Goal: Transaction & Acquisition: Purchase product/service

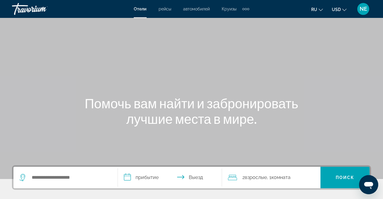
click at [322, 10] on icon "Change language" at bounding box center [321, 10] width 4 height 4
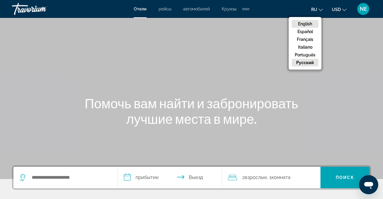
click at [309, 25] on button "English" at bounding box center [305, 24] width 27 height 8
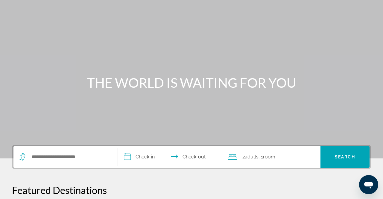
scroll to position [31, 0]
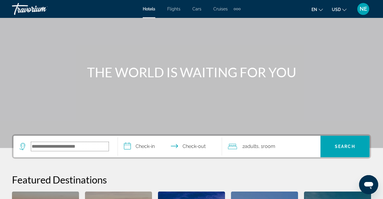
click at [48, 149] on input "Search widget" at bounding box center [69, 146] width 77 height 9
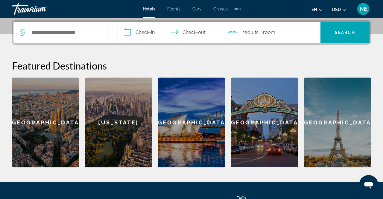
scroll to position [146, 0]
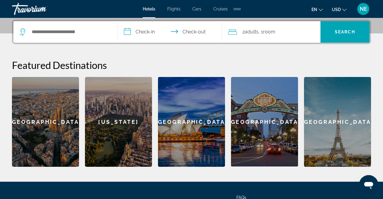
click at [224, 9] on span "Cruises" at bounding box center [220, 9] width 14 height 5
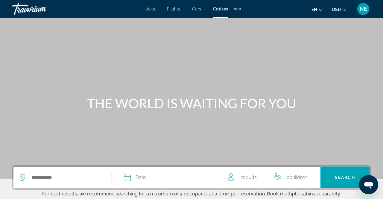
click at [62, 177] on input "Search widget" at bounding box center [71, 177] width 80 height 9
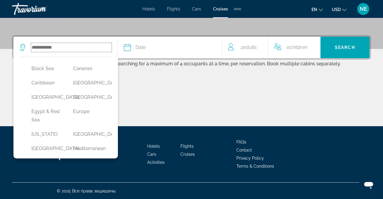
scroll to position [69, 0]
click at [90, 117] on button "Europe" at bounding box center [88, 111] width 36 height 11
type input "******"
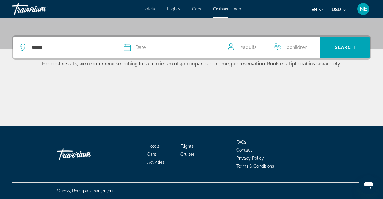
click at [128, 49] on icon "Search widget" at bounding box center [127, 47] width 7 height 7
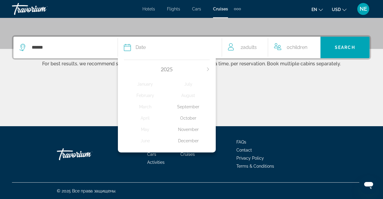
click at [208, 69] on icon "Next month" at bounding box center [208, 70] width 4 height 4
click at [147, 108] on div "March" at bounding box center [145, 107] width 43 height 11
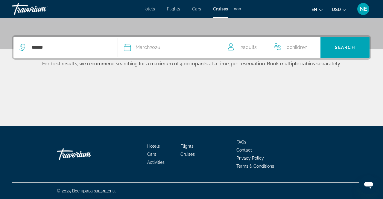
click at [295, 48] on span "Children" at bounding box center [298, 48] width 18 height 6
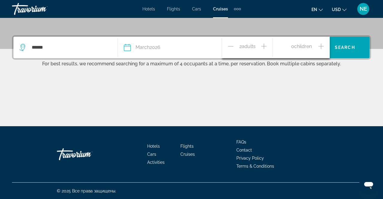
click at [319, 45] on icon "Increment children" at bounding box center [320, 46] width 5 height 7
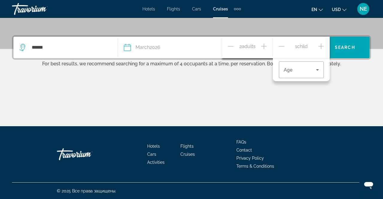
click at [319, 45] on icon "Increment children" at bounding box center [320, 46] width 5 height 7
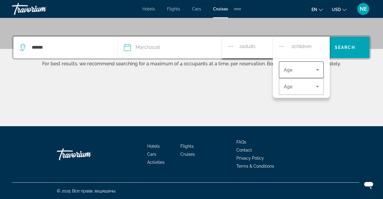
click at [318, 67] on icon "Travelers: 2 adults, 2 children" at bounding box center [317, 69] width 7 height 7
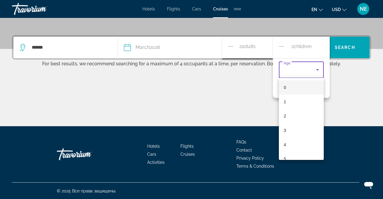
scroll to position [39, 0]
click at [293, 134] on mat-option "6" at bounding box center [301, 134] width 45 height 14
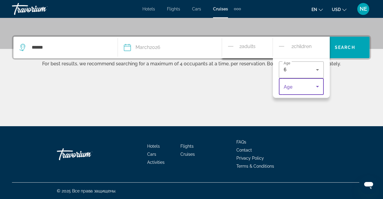
click at [318, 85] on icon "Travelers: 2 adults, 2 children" at bounding box center [317, 86] width 7 height 7
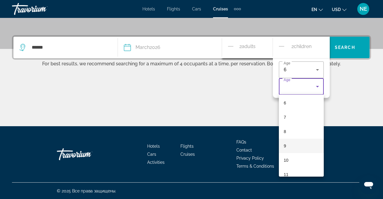
scroll to position [95, 0]
click at [256, 54] on div at bounding box center [191, 99] width 383 height 199
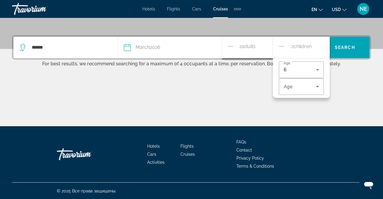
click at [254, 48] on span "Adults" at bounding box center [249, 47] width 14 height 6
click at [317, 85] on icon "Travelers: 2 adults, 2 children" at bounding box center [317, 86] width 7 height 7
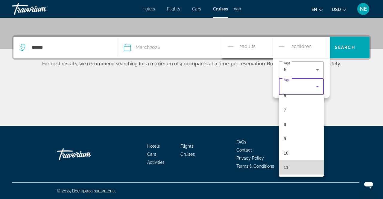
click at [302, 170] on mat-option "11" at bounding box center [301, 168] width 45 height 14
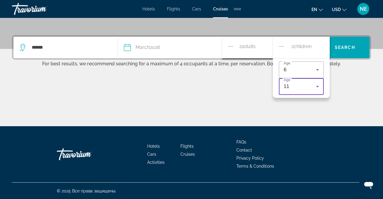
click at [317, 86] on icon "Travelers: 2 adults, 2 children" at bounding box center [317, 86] width 3 height 1
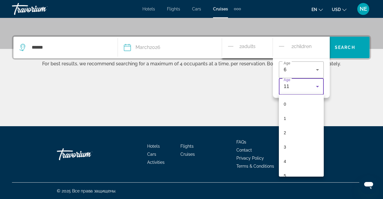
scroll to position [92, 0]
click at [282, 47] on div at bounding box center [191, 99] width 383 height 199
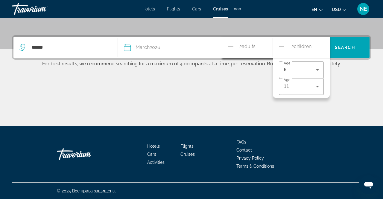
click at [282, 47] on icon "Decrement children" at bounding box center [281, 46] width 5 height 7
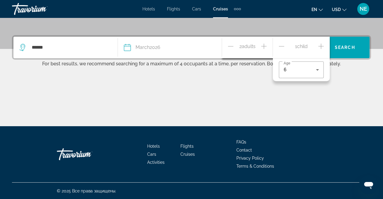
click at [265, 46] on icon "Increment adults" at bounding box center [263, 46] width 5 height 7
click at [351, 49] on span "Search" at bounding box center [345, 47] width 20 height 5
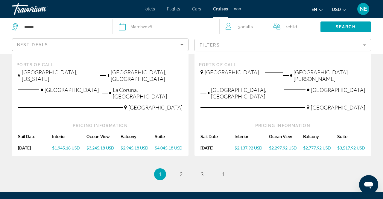
scroll to position [761, 0]
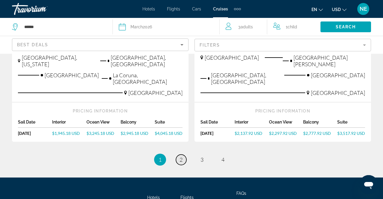
click at [182, 157] on span "2" at bounding box center [180, 160] width 3 height 7
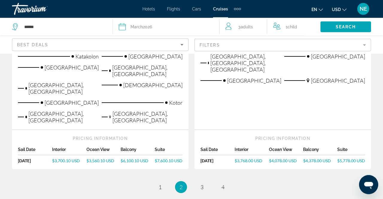
scroll to position [808, 0]
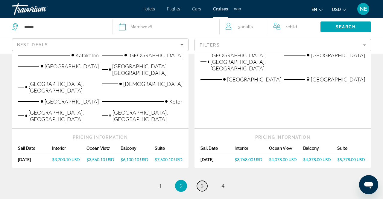
click at [201, 183] on span "3" at bounding box center [201, 186] width 3 height 7
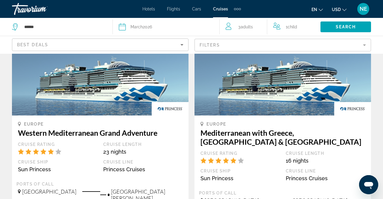
scroll to position [809, 0]
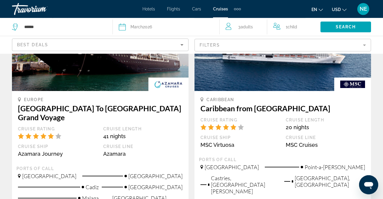
scroll to position [404, 0]
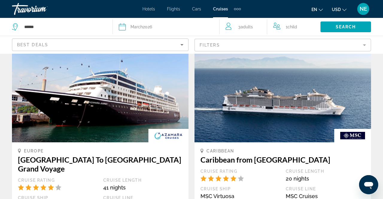
click at [253, 45] on mat-form-field "Filters" at bounding box center [282, 45] width 176 height 13
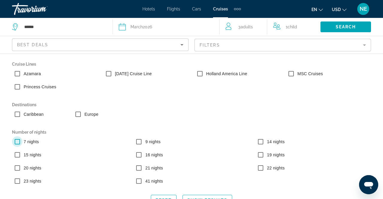
scroll to position [2, 0]
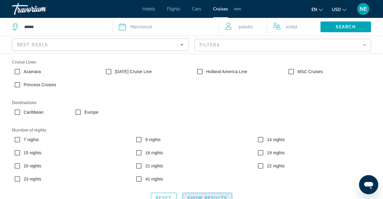
click at [210, 195] on span "Search widget" at bounding box center [207, 198] width 49 height 14
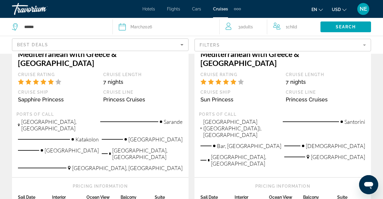
scroll to position [304, 0]
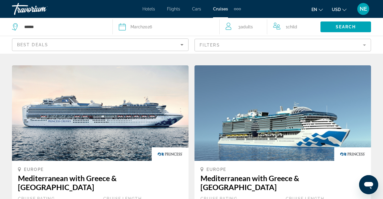
click at [132, 27] on span "March" at bounding box center [136, 27] width 12 height 5
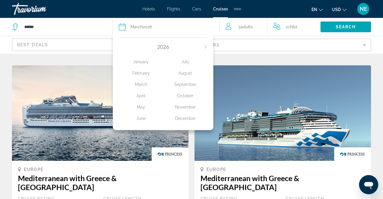
click at [142, 94] on div "April" at bounding box center [141, 96] width 44 height 11
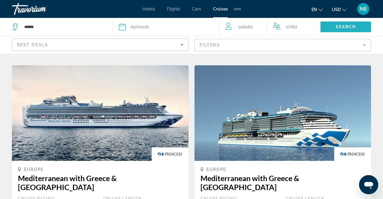
click at [335, 31] on span "Search widget" at bounding box center [345, 27] width 51 height 14
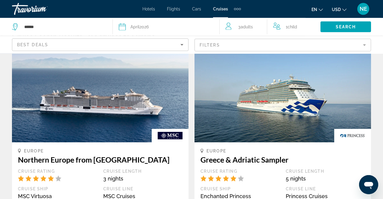
scroll to position [0, 0]
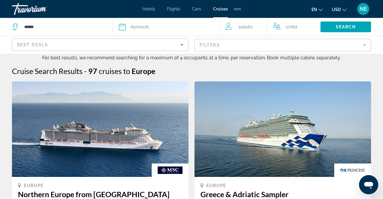
click at [130, 21] on button "Date [DATE] [DATE] February March April May June July August September October …" at bounding box center [166, 27] width 95 height 18
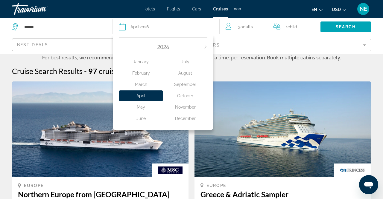
click at [141, 85] on div "March" at bounding box center [141, 84] width 44 height 11
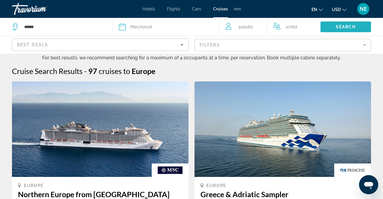
click at [348, 25] on span "Search" at bounding box center [346, 27] width 20 height 5
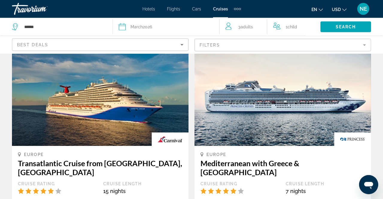
scroll to position [31, 0]
click at [235, 47] on mat-form-field "Filters" at bounding box center [282, 45] width 176 height 13
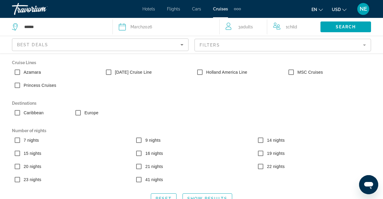
scroll to position [2, 0]
click at [25, 138] on span "7 nights" at bounding box center [31, 140] width 15 height 5
click at [354, 24] on span "Search widget" at bounding box center [345, 27] width 51 height 14
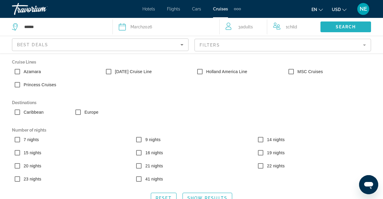
click at [340, 25] on span "Search" at bounding box center [346, 27] width 20 height 5
click at [218, 196] on span "Show Results" at bounding box center [207, 198] width 40 height 5
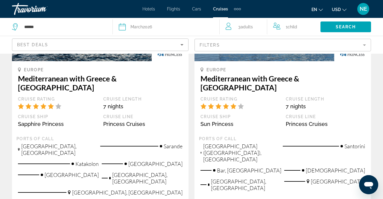
scroll to position [435, 0]
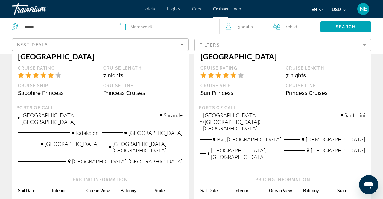
click at [312, 199] on span "$3,130.38 USD" at bounding box center [317, 202] width 28 height 5
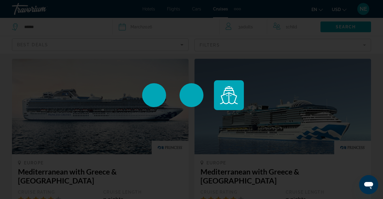
scroll to position [404, 0]
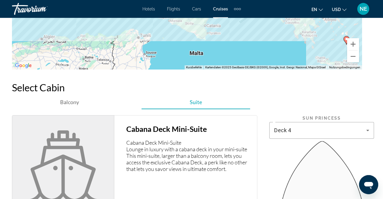
scroll to position [958, 0]
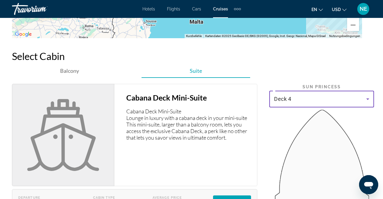
click at [369, 99] on icon "Main content" at bounding box center [367, 99] width 3 height 1
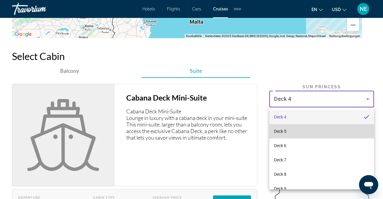
click at [332, 131] on mat-option "Deck 5" at bounding box center [321, 131] width 105 height 14
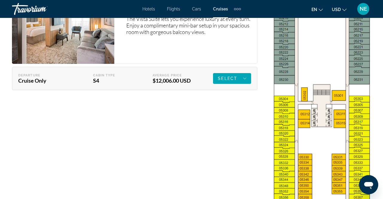
scroll to position [1207, 0]
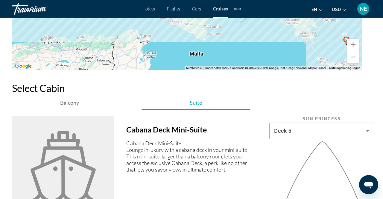
scroll to position [927, 0]
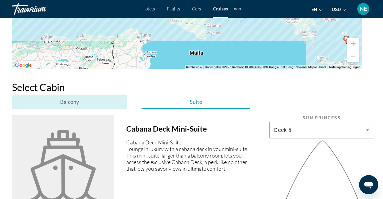
click at [67, 105] on span "Balcony" at bounding box center [69, 102] width 19 height 7
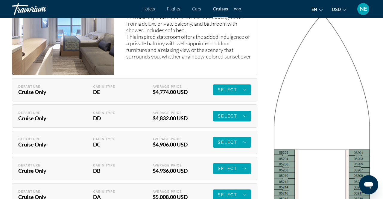
scroll to position [1052, 0]
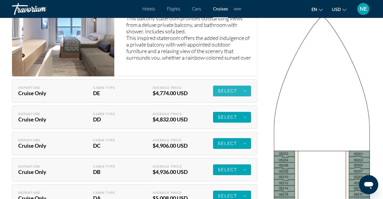
click at [228, 90] on span "Select" at bounding box center [227, 91] width 19 height 5
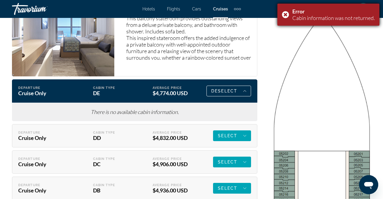
click at [285, 14] on div "Error Cabin information was not returned." at bounding box center [328, 15] width 102 height 22
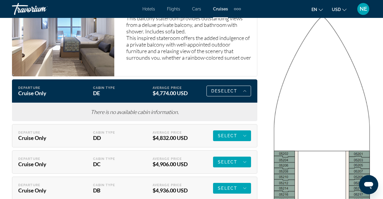
click at [0, 0] on div "Select" at bounding box center [0, 0] width 0 height 0
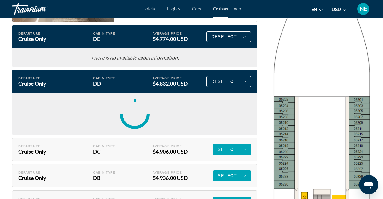
scroll to position [1114, 0]
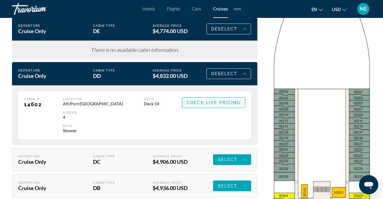
click at [211, 97] on span "Main content" at bounding box center [213, 103] width 63 height 14
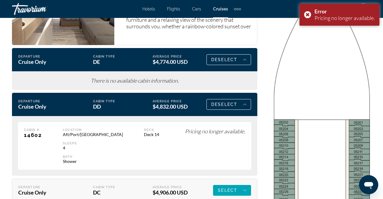
scroll to position [1083, 0]
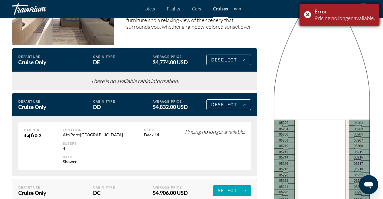
click at [307, 12] on div "Error Pricing no longer available." at bounding box center [339, 15] width 80 height 22
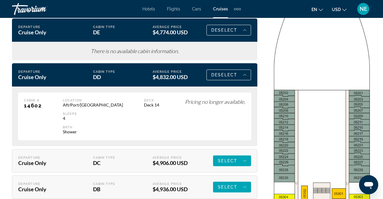
scroll to position [1114, 0]
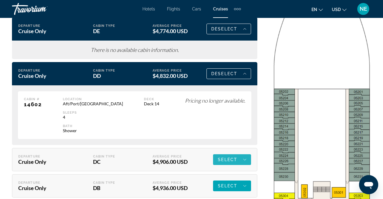
click at [241, 159] on div "Select" at bounding box center [232, 159] width 28 height 7
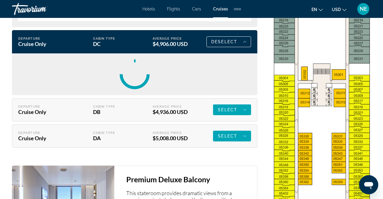
scroll to position [1238, 0]
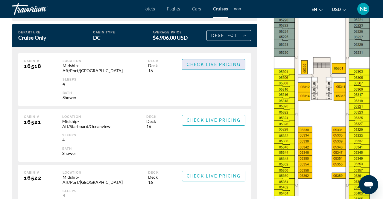
click at [209, 67] on span "Main content" at bounding box center [213, 64] width 63 height 14
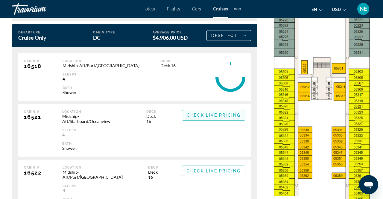
click at [205, 115] on span "Check Live Pricing" at bounding box center [214, 115] width 54 height 5
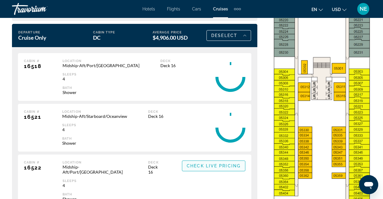
click at [232, 166] on span "Check Live Pricing" at bounding box center [214, 166] width 54 height 5
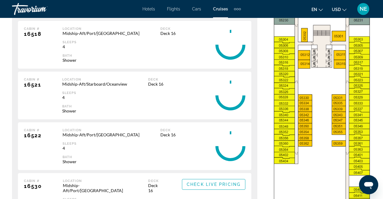
scroll to position [1300, 0]
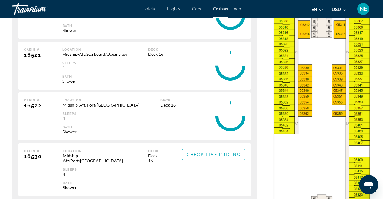
click at [211, 155] on span "Check Live Pricing" at bounding box center [214, 155] width 54 height 5
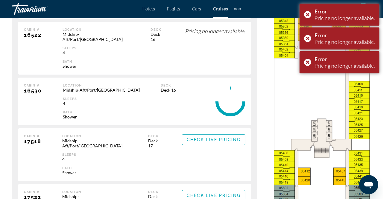
scroll to position [1394, 0]
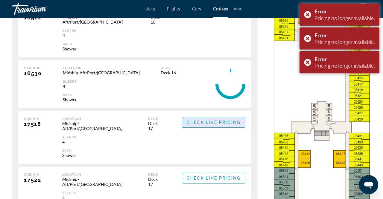
click at [216, 115] on span "Main content" at bounding box center [213, 122] width 63 height 14
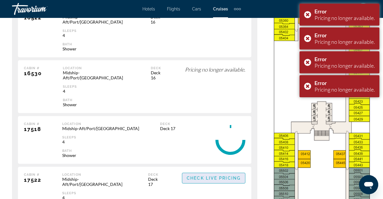
click at [232, 176] on span "Check Live Pricing" at bounding box center [214, 178] width 54 height 5
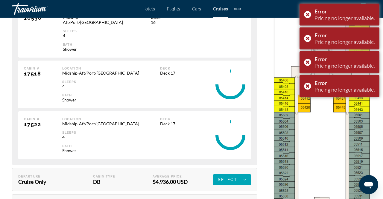
scroll to position [1456, 0]
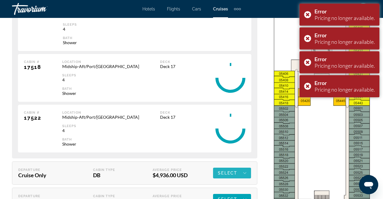
click at [221, 171] on span "Select" at bounding box center [227, 173] width 19 height 5
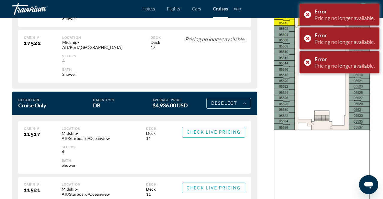
scroll to position [1549, 0]
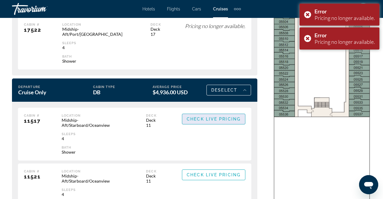
click at [226, 112] on span "Main content" at bounding box center [213, 119] width 63 height 14
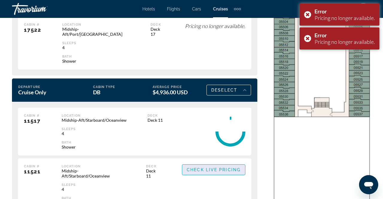
click at [230, 168] on span "Check Live Pricing" at bounding box center [214, 170] width 54 height 5
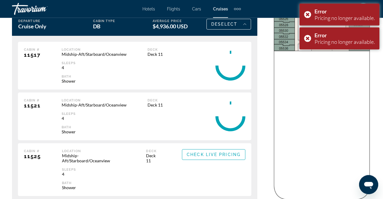
scroll to position [1642, 0]
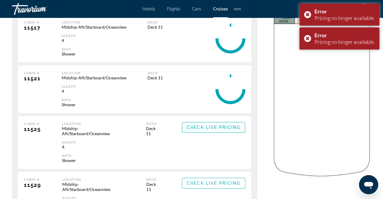
click at [0, 0] on span "Check Live Pricing" at bounding box center [0, 0] width 0 height 0
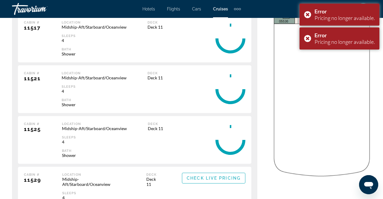
drag, startPoint x: 222, startPoint y: 153, endPoint x: 200, endPoint y: 154, distance: 21.9
click at [0, 0] on span "Check Live Pricing" at bounding box center [0, 0] width 0 height 0
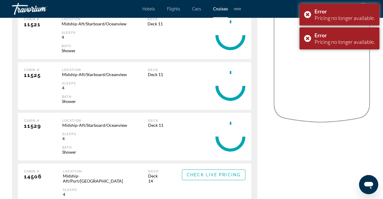
scroll to position [1736, 0]
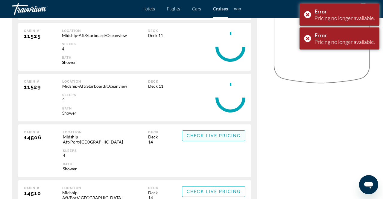
click at [0, 0] on span "Main content" at bounding box center [0, 0] width 0 height 0
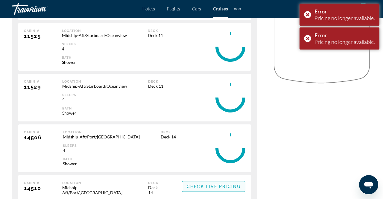
click at [0, 0] on span "Main content" at bounding box center [0, 0] width 0 height 0
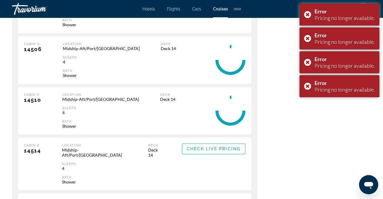
scroll to position [1829, 0]
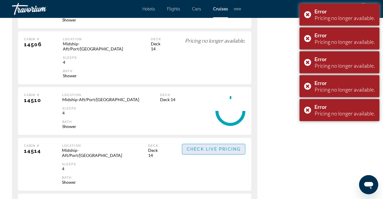
drag, startPoint x: 202, startPoint y: 116, endPoint x: 202, endPoint y: 119, distance: 3.3
click at [202, 147] on span "Check Live Pricing" at bounding box center [214, 149] width 54 height 5
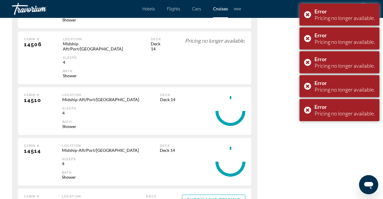
click at [227, 198] on span "Check Live Pricing" at bounding box center [214, 200] width 54 height 5
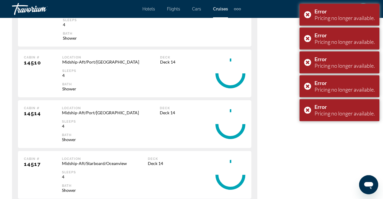
scroll to position [1922, 0]
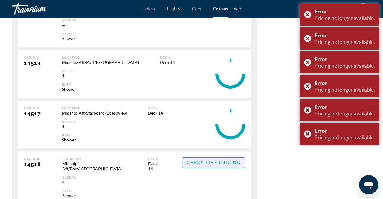
click at [213, 161] on span "Check Live Pricing" at bounding box center [214, 163] width 54 height 5
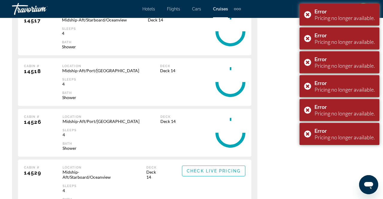
click at [225, 164] on span "Main content" at bounding box center [213, 171] width 63 height 14
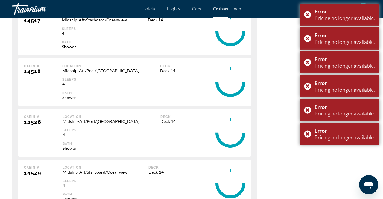
scroll to position [2140, 0]
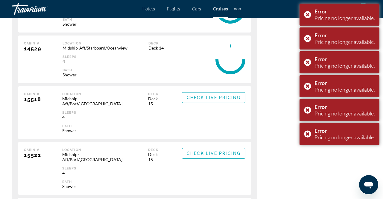
drag, startPoint x: 214, startPoint y: 114, endPoint x: 219, endPoint y: 84, distance: 30.2
click at [215, 142] on div "Cabin # 15522 Location Midship-Aft/Port/[GEOGRAPHIC_DATA] Sleeps 4 Bath Shower …" at bounding box center [134, 168] width 233 height 53
drag, startPoint x: 221, startPoint y: 63, endPoint x: 170, endPoint y: 59, distance: 51.0
click at [220, 95] on span "Check Live Pricing" at bounding box center [214, 97] width 54 height 5
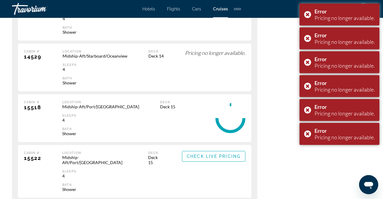
scroll to position [2265, 0]
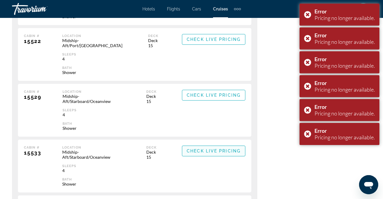
click at [217, 144] on span "Main content" at bounding box center [213, 151] width 63 height 14
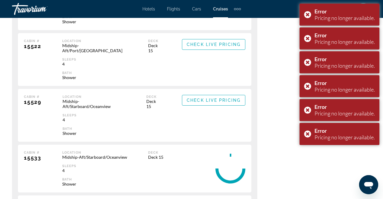
drag, startPoint x: 235, startPoint y: 143, endPoint x: 128, endPoint y: 113, distance: 111.2
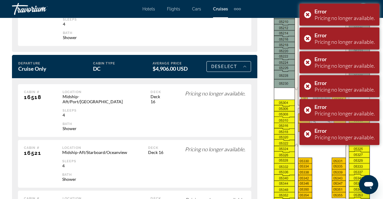
scroll to position [1052, 0]
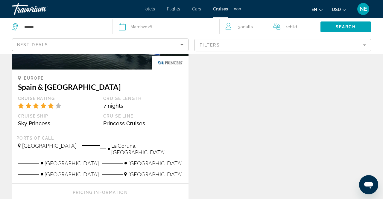
scroll to position [715, 0]
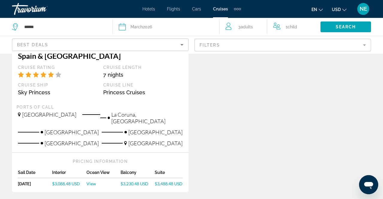
click at [126, 182] on span "$3,230.48 USD" at bounding box center [135, 184] width 28 height 5
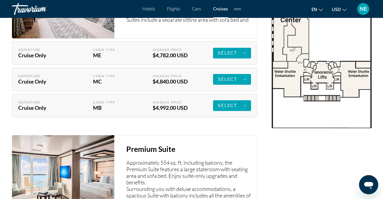
scroll to position [1057, 0]
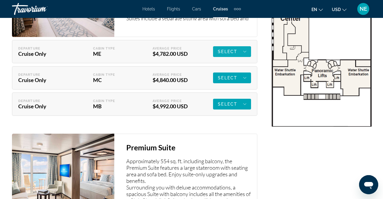
click at [234, 46] on span "Main content" at bounding box center [232, 52] width 38 height 14
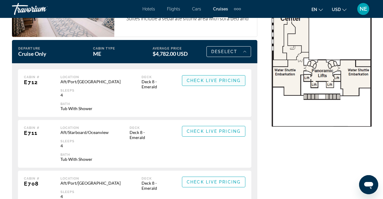
click at [221, 75] on span "Main content" at bounding box center [213, 81] width 63 height 14
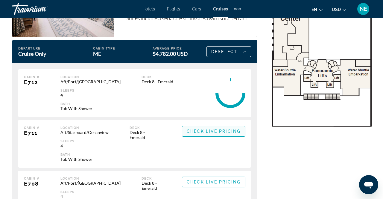
click at [241, 128] on span "Main content" at bounding box center [213, 131] width 63 height 14
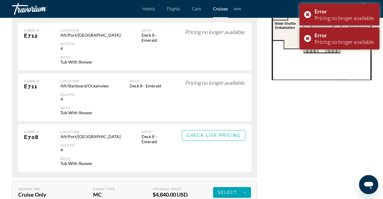
scroll to position [1120, 0]
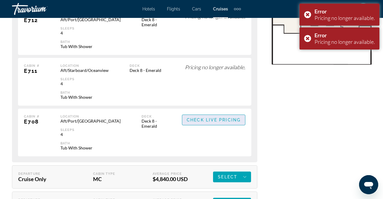
click at [234, 124] on span "Main content" at bounding box center [213, 120] width 63 height 14
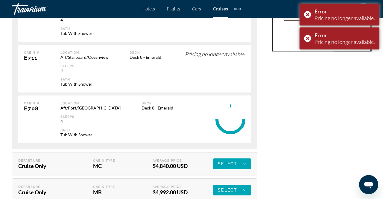
scroll to position [1182, 0]
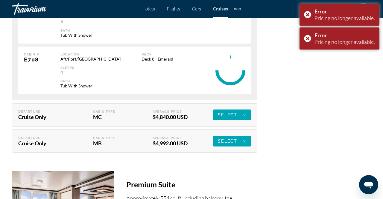
drag, startPoint x: 215, startPoint y: 108, endPoint x: 218, endPoint y: 112, distance: 4.6
click at [0, 0] on span "Main content" at bounding box center [0, 0] width 0 height 0
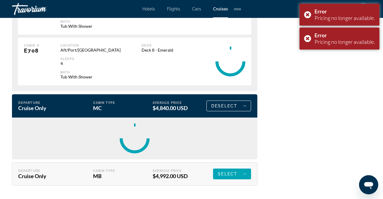
scroll to position [1244, 0]
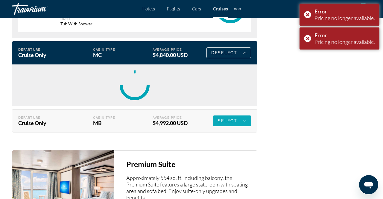
click at [0, 0] on span "Select" at bounding box center [0, 0] width 0 height 0
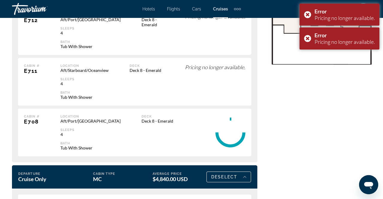
scroll to position [902, 0]
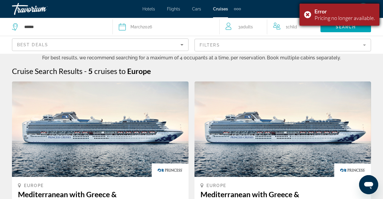
click at [309, 13] on div "Error Pricing no longer available." at bounding box center [339, 15] width 80 height 22
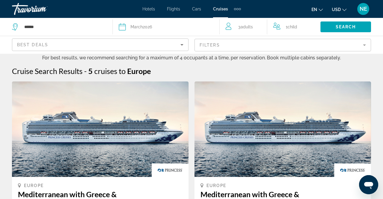
click at [144, 26] on div "[DATE]" at bounding box center [141, 27] width 22 height 8
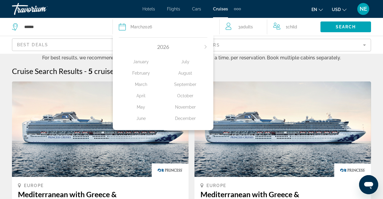
click at [147, 41] on div "[DATE] February March April May June July August September October November Dec…" at bounding box center [163, 82] width 100 height 96
click at [124, 26] on icon "Search widget" at bounding box center [122, 26] width 7 height 7
click at [207, 49] on button "Next month" at bounding box center [206, 47] width 4 height 4
click at [124, 45] on div "2027" at bounding box center [163, 47] width 89 height 7
click at [122, 47] on div "2027" at bounding box center [163, 47] width 89 height 7
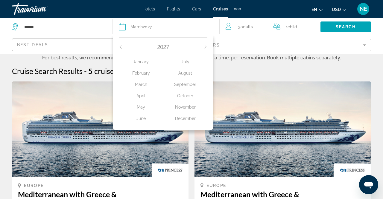
click at [121, 45] on icon "Previous month" at bounding box center [121, 47] width 4 height 4
click at [120, 48] on icon "Previous month" at bounding box center [121, 47] width 2 height 4
click at [189, 97] on div "October" at bounding box center [185, 96] width 44 height 11
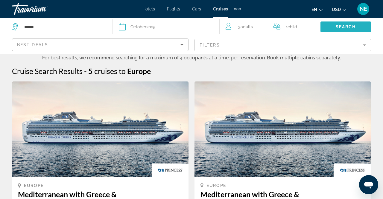
click at [344, 29] on span "Search" at bounding box center [346, 27] width 20 height 5
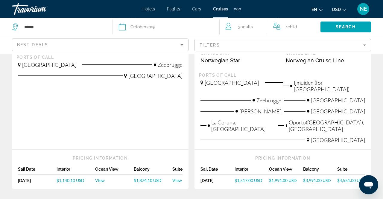
scroll to position [435, 0]
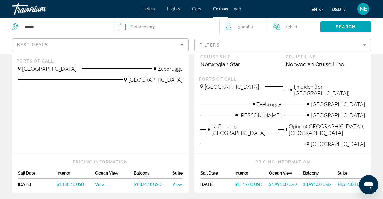
click at [152, 182] on span "$1,874.10 USD" at bounding box center [148, 184] width 28 height 5
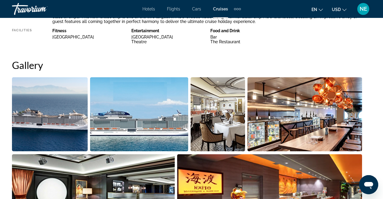
scroll to position [556, 0]
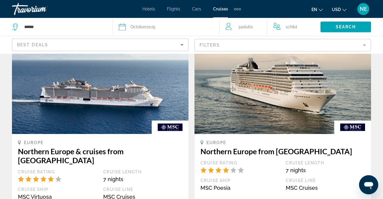
scroll to position [93, 0]
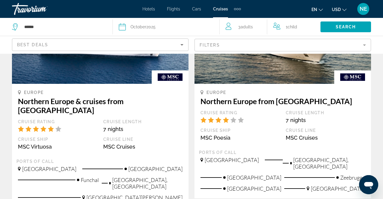
click at [283, 113] on div "Cruise Rating" at bounding box center [239, 119] width 85 height 18
click at [262, 102] on h3 "Northern Europe from [GEOGRAPHIC_DATA]" at bounding box center [282, 101] width 164 height 9
click at [336, 91] on div "Europe" at bounding box center [282, 92] width 164 height 5
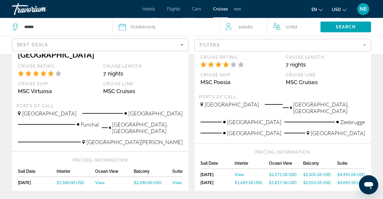
scroll to position [187, 0]
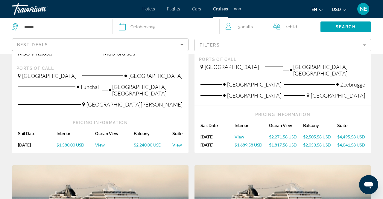
click at [317, 135] on span "$2,505.58 USD" at bounding box center [317, 137] width 28 height 5
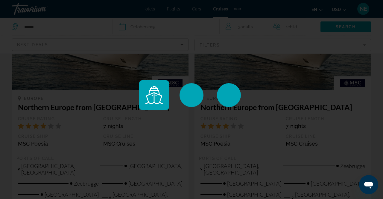
scroll to position [373, 0]
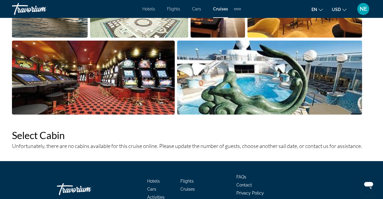
scroll to position [633, 0]
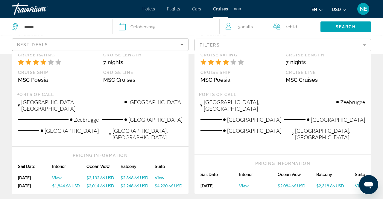
scroll to position [435, 0]
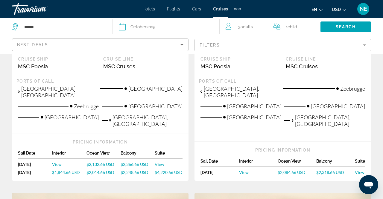
click at [134, 162] on span "$2,366.66 USD" at bounding box center [135, 164] width 28 height 5
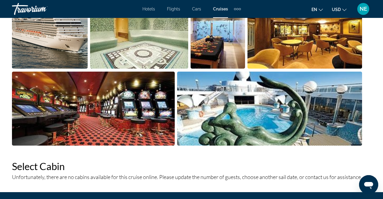
scroll to position [633, 0]
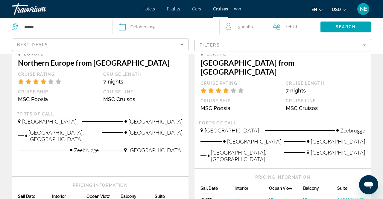
scroll to position [684, 0]
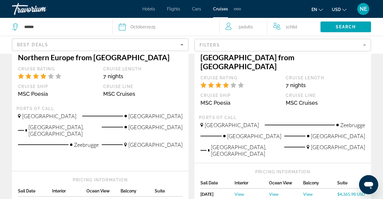
click at [350, 192] on span "$4,365.98 USD" at bounding box center [351, 194] width 28 height 5
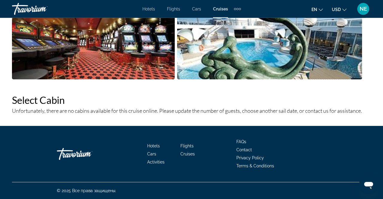
scroll to position [633, 0]
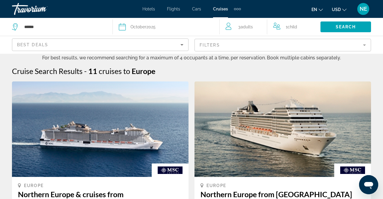
click at [152, 29] on div "[DATE]" at bounding box center [142, 27] width 25 height 8
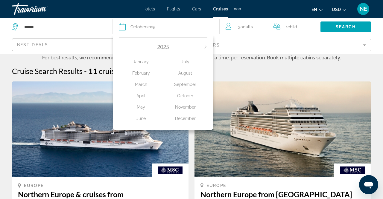
click at [195, 110] on div "November" at bounding box center [185, 107] width 44 height 11
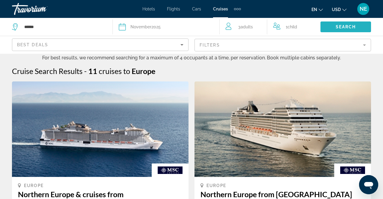
click at [353, 26] on span "Search" at bounding box center [346, 27] width 20 height 5
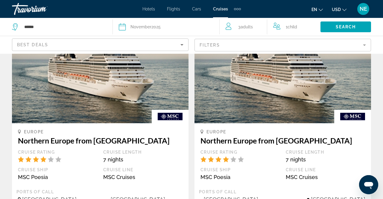
scroll to position [435, 0]
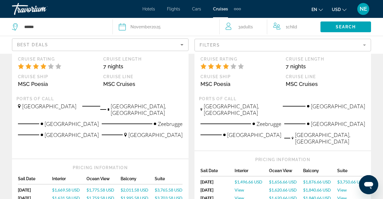
click at [138, 196] on span "$1,995.58 USD" at bounding box center [135, 198] width 28 height 5
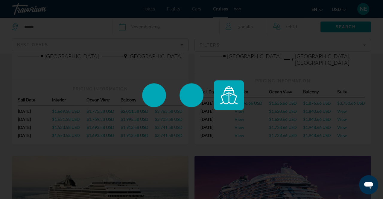
scroll to position [529, 0]
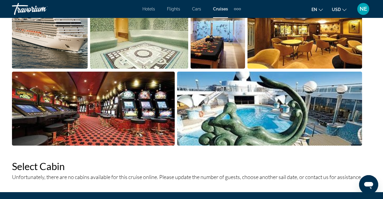
scroll to position [633, 0]
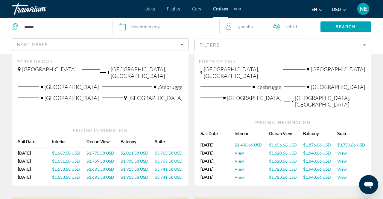
scroll to position [187, 0]
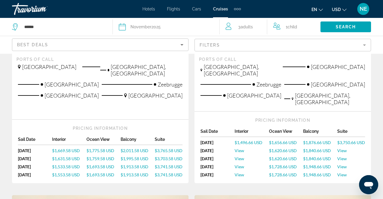
click at [321, 164] on span "$1,948.66 USD" at bounding box center [317, 166] width 28 height 5
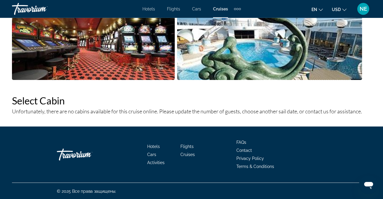
scroll to position [633, 0]
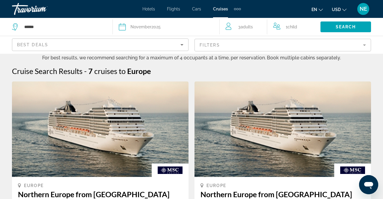
click at [129, 24] on div "Date [DATE]" at bounding box center [166, 27] width 95 height 8
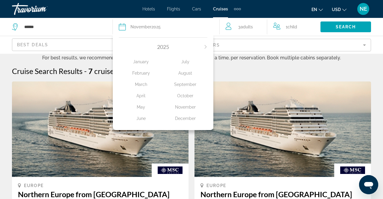
click at [208, 45] on div "[DATE] February March April May June July August September October November Dec…" at bounding box center [163, 82] width 100 height 96
click at [206, 46] on icon "Next month" at bounding box center [206, 47] width 4 height 4
click at [125, 47] on div "2027" at bounding box center [163, 47] width 89 height 7
click at [183, 60] on div "July" at bounding box center [185, 62] width 44 height 11
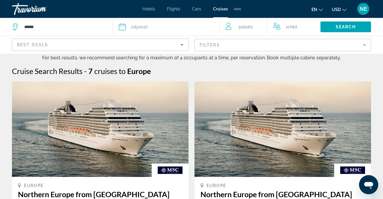
click at [146, 25] on div "[DATE]" at bounding box center [138, 27] width 17 height 8
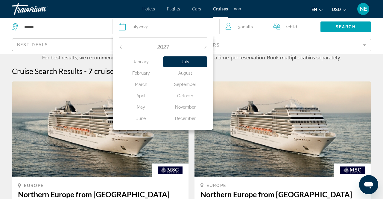
click at [123, 48] on div "2027" at bounding box center [163, 47] width 89 height 7
click at [122, 47] on icon "Previous month" at bounding box center [121, 47] width 4 height 4
click at [341, 26] on span "Search" at bounding box center [346, 27] width 20 height 5
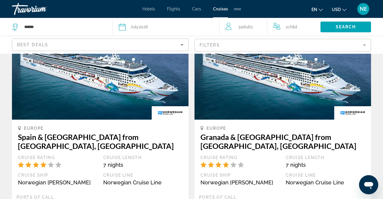
scroll to position [684, 0]
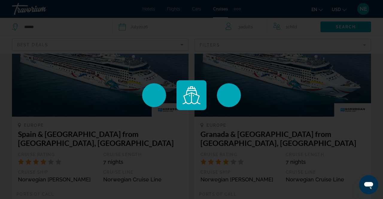
scroll to position [653, 0]
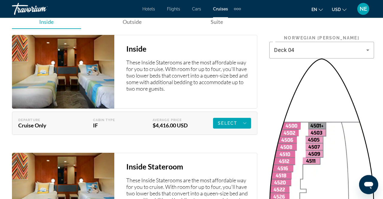
scroll to position [1182, 0]
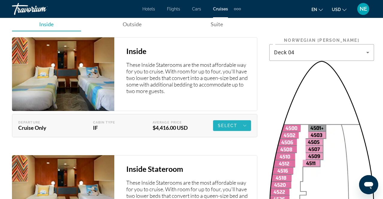
click at [228, 124] on span "Select" at bounding box center [227, 126] width 19 height 5
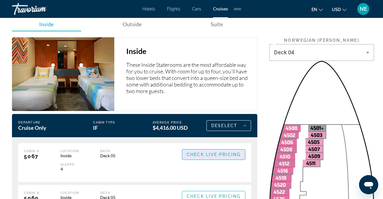
click at [222, 153] on span "Check Live Pricing" at bounding box center [214, 155] width 54 height 5
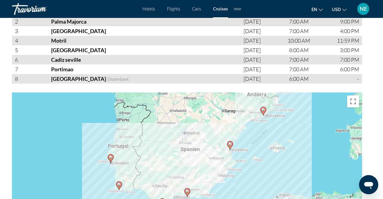
scroll to position [1068, 0]
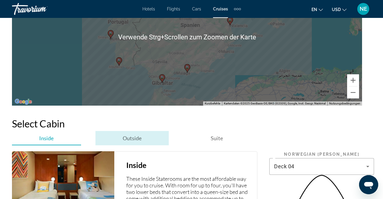
click at [132, 135] on span "Outside" at bounding box center [132, 138] width 19 height 7
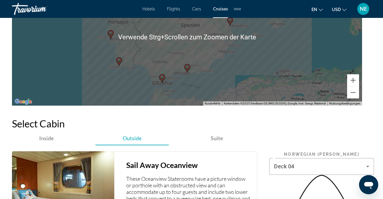
scroll to position [1192, 0]
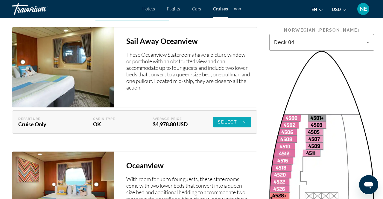
click at [235, 120] on span "Select" at bounding box center [227, 122] width 19 height 5
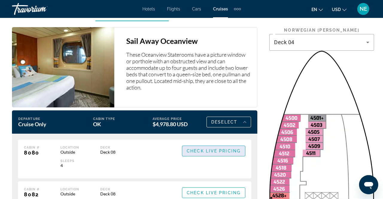
click at [228, 144] on span "Main content" at bounding box center [213, 151] width 63 height 14
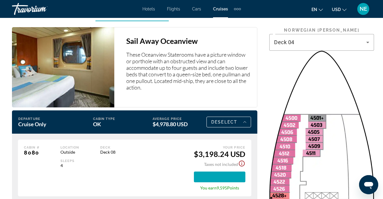
click at [240, 160] on icon "Show Taxes and Fees disclaimer" at bounding box center [241, 163] width 7 height 7
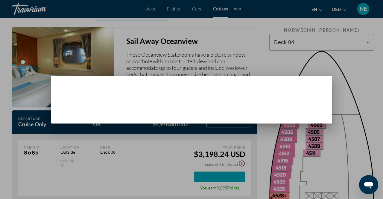
scroll to position [0, 0]
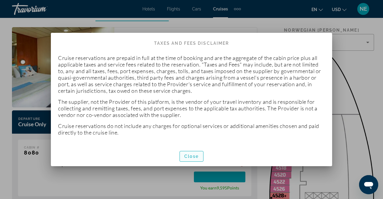
click at [189, 155] on span "Close" at bounding box center [191, 156] width 14 height 5
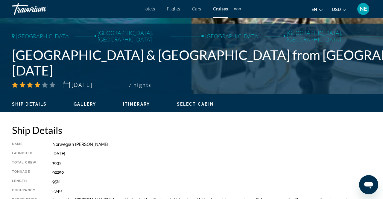
scroll to position [197, 0]
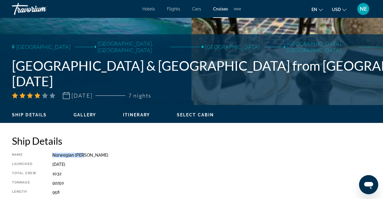
drag, startPoint x: 52, startPoint y: 155, endPoint x: 95, endPoint y: 151, distance: 43.2
copy div "Norwegian [PERSON_NAME]"
drag, startPoint x: 67, startPoint y: 94, endPoint x: 57, endPoint y: 80, distance: 17.3
click at [67, 95] on icon "Main content" at bounding box center [66, 95] width 7 height 7
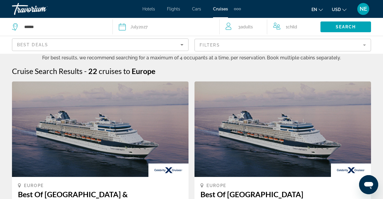
click at [147, 27] on div "[DATE]" at bounding box center [138, 27] width 17 height 8
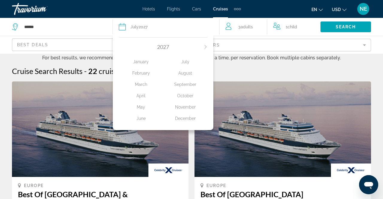
click at [201, 46] on div "2027" at bounding box center [163, 47] width 89 height 7
click at [206, 46] on icon "Next month" at bounding box center [206, 47] width 4 height 4
click at [124, 46] on div "2028" at bounding box center [163, 47] width 89 height 7
click at [123, 46] on div "2028" at bounding box center [163, 47] width 89 height 7
click at [122, 46] on div "2028" at bounding box center [163, 47] width 89 height 7
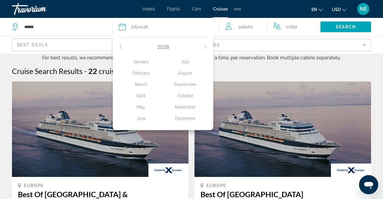
click at [124, 45] on div "2028" at bounding box center [163, 47] width 89 height 7
click at [121, 45] on div "2028" at bounding box center [163, 47] width 89 height 7
click at [120, 45] on div "2028" at bounding box center [163, 47] width 89 height 7
click at [120, 44] on div "2028" at bounding box center [163, 47] width 89 height 7
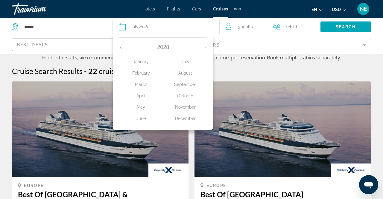
drag, startPoint x: 120, startPoint y: 44, endPoint x: 112, endPoint y: 45, distance: 7.8
click at [120, 45] on div "2028" at bounding box center [163, 47] width 89 height 7
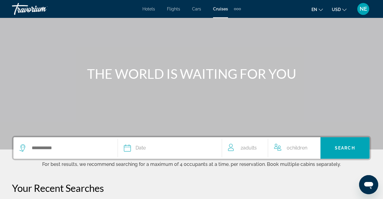
scroll to position [62, 0]
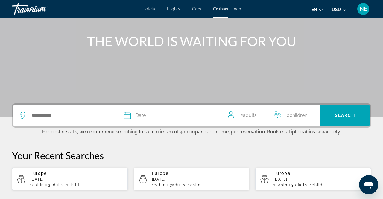
click at [144, 116] on span "Date" at bounding box center [140, 116] width 10 height 8
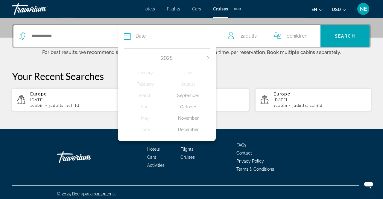
scroll to position [144, 0]
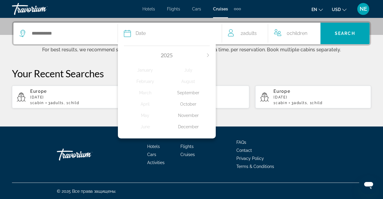
click at [209, 54] on icon "Next month" at bounding box center [208, 56] width 4 height 4
click at [192, 72] on div "July" at bounding box center [188, 70] width 43 height 11
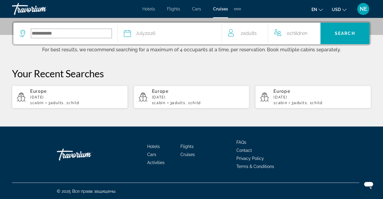
click at [63, 37] on input "Search widget" at bounding box center [71, 33] width 80 height 9
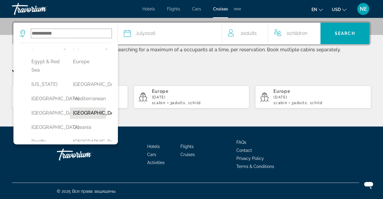
scroll to position [69, 0]
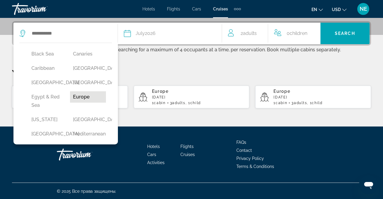
click at [79, 103] on button "Europe" at bounding box center [88, 97] width 36 height 11
type input "******"
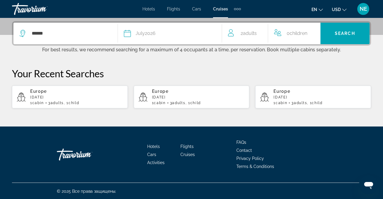
click at [254, 36] on span "Adults" at bounding box center [250, 34] width 14 height 6
click at [263, 33] on icon "Increment adults" at bounding box center [263, 32] width 5 height 7
click at [322, 30] on icon "Increment children" at bounding box center [320, 32] width 5 height 7
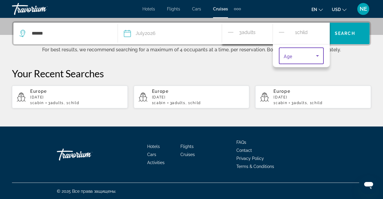
click at [309, 55] on span "Travelers: 3 adults, 1 child" at bounding box center [300, 55] width 32 height 7
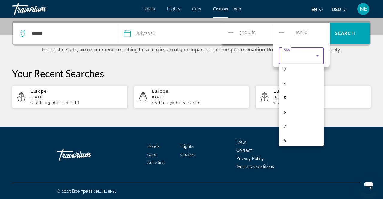
scroll to position [79, 0]
click at [293, 75] on mat-option "6" at bounding box center [301, 81] width 45 height 14
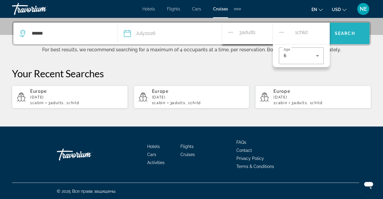
click at [347, 31] on span "Search" at bounding box center [345, 33] width 20 height 5
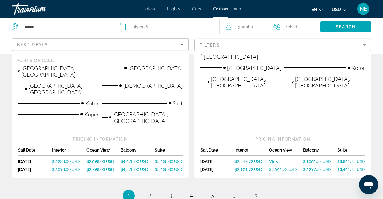
scroll to position [801, 0]
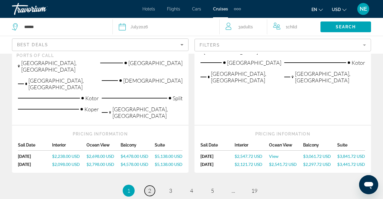
click at [150, 188] on span "2" at bounding box center [149, 191] width 3 height 7
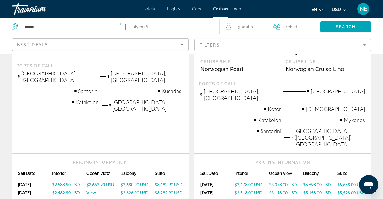
scroll to position [828, 0]
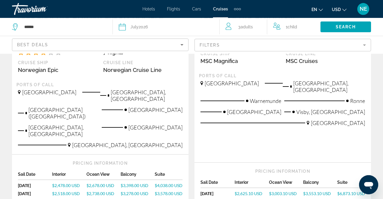
scroll to position [187, 0]
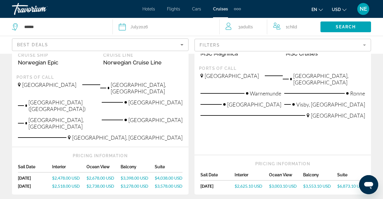
click at [320, 184] on span "$3,553.10 USD" at bounding box center [317, 186] width 28 height 5
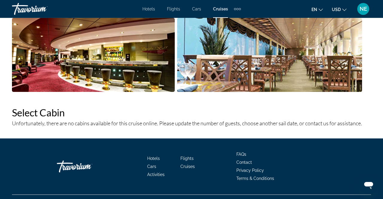
scroll to position [690, 0]
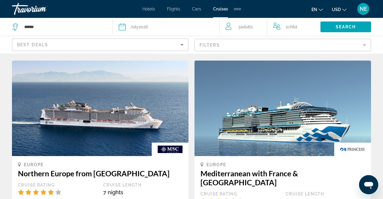
scroll to position [311, 0]
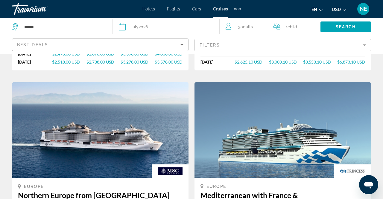
click at [237, 47] on mat-form-field "Filters" at bounding box center [282, 45] width 176 height 13
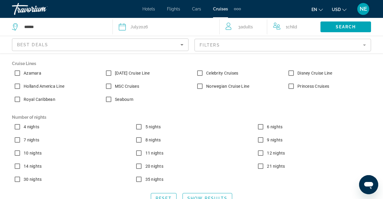
scroll to position [1, 0]
click at [347, 27] on span "Search" at bounding box center [346, 27] width 20 height 5
click at [356, 29] on span "Search" at bounding box center [346, 27] width 20 height 5
click at [221, 196] on span "Search widget" at bounding box center [207, 198] width 49 height 14
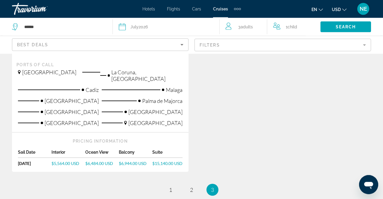
scroll to position [218, 0]
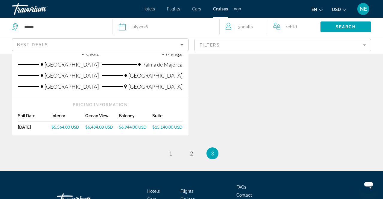
click at [131, 125] on span "$6,944.00 USD" at bounding box center [133, 127] width 28 height 5
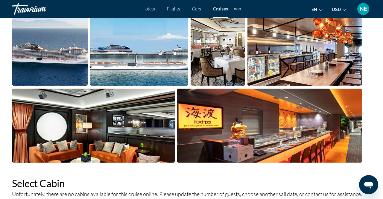
scroll to position [556, 0]
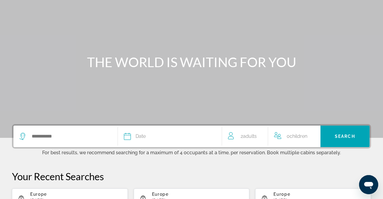
scroll to position [124, 0]
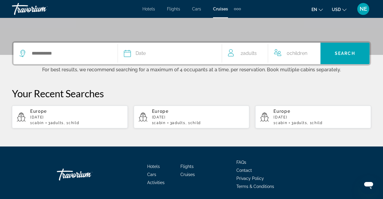
click at [143, 53] on span "Date" at bounding box center [140, 53] width 10 height 8
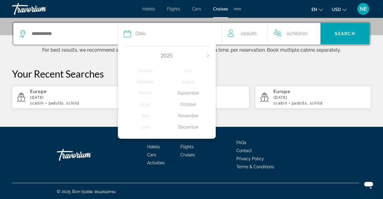
scroll to position [144, 0]
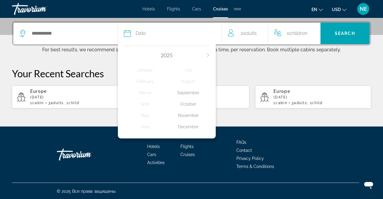
click at [209, 54] on icon "Next month" at bounding box center [208, 56] width 4 height 4
click at [188, 68] on div "July" at bounding box center [188, 70] width 43 height 11
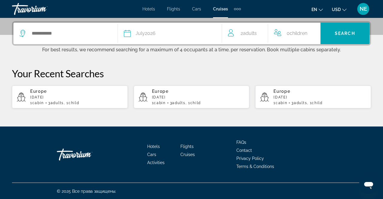
click at [260, 36] on div "2 Adult Adults" at bounding box center [248, 33] width 40 height 8
click at [264, 33] on icon "Increment adults" at bounding box center [263, 32] width 5 height 5
drag, startPoint x: 319, startPoint y: 31, endPoint x: 321, endPoint y: 37, distance: 6.7
click at [319, 31] on icon "Increment children" at bounding box center [320, 32] width 5 height 7
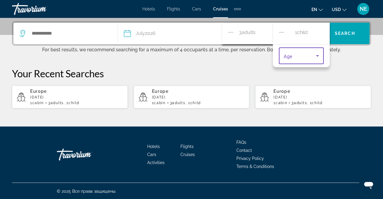
click at [310, 56] on span "Travelers: 3 adults, 1 child" at bounding box center [300, 55] width 32 height 7
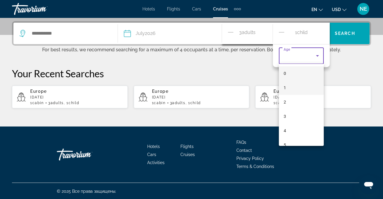
scroll to position [79, 0]
drag, startPoint x: 297, startPoint y: 78, endPoint x: 302, endPoint y: 75, distance: 6.0
click at [298, 78] on mat-option "6" at bounding box center [301, 81] width 45 height 14
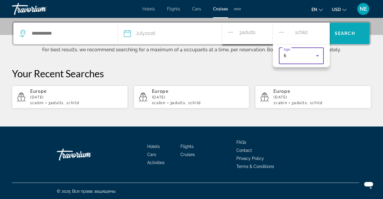
click at [345, 28] on span "Search widget" at bounding box center [344, 33] width 49 height 14
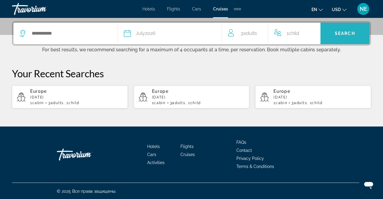
click at [348, 33] on span "Search" at bounding box center [345, 33] width 20 height 5
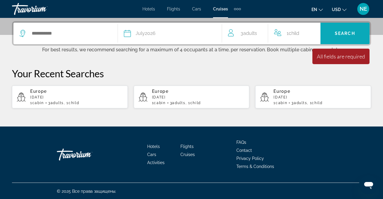
click at [348, 31] on span "Search" at bounding box center [345, 33] width 20 height 5
click at [54, 39] on div "Search widget" at bounding box center [65, 34] width 92 height 22
click at [34, 34] on input "Search widget" at bounding box center [71, 33] width 80 height 9
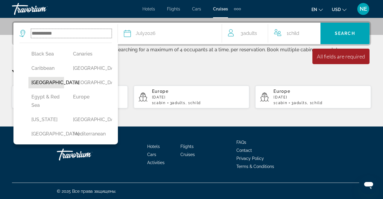
scroll to position [104, 0]
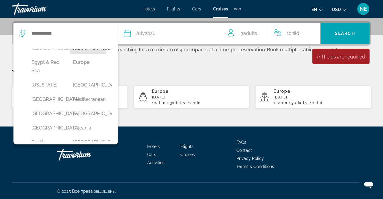
click at [84, 54] on button "[GEOGRAPHIC_DATA]" at bounding box center [88, 47] width 36 height 11
type input "**********"
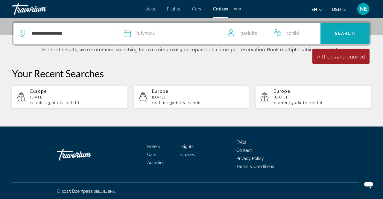
click at [351, 33] on span "Search" at bounding box center [345, 33] width 20 height 5
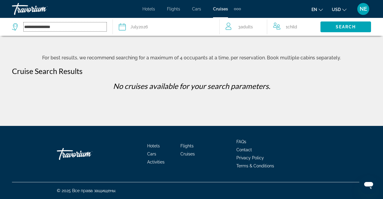
click at [56, 25] on input "**********" at bounding box center [65, 26] width 83 height 9
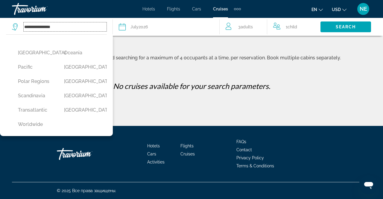
scroll to position [205, 0]
click at [31, 129] on button "Worldwide" at bounding box center [35, 124] width 40 height 11
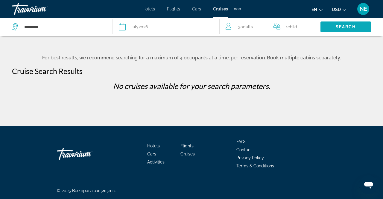
click at [340, 25] on span "Search" at bounding box center [346, 27] width 20 height 5
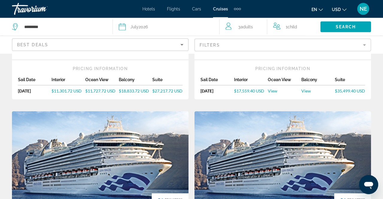
scroll to position [373, 0]
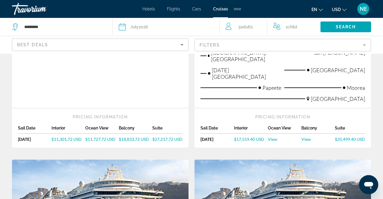
click at [218, 43] on mat-form-field "Filters" at bounding box center [282, 45] width 176 height 13
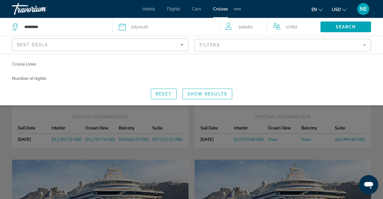
click at [235, 48] on mat-form-field "Filters" at bounding box center [282, 45] width 176 height 13
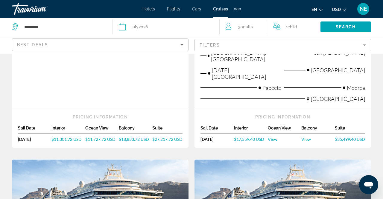
click at [240, 48] on mat-form-field "Filters" at bounding box center [282, 45] width 176 height 13
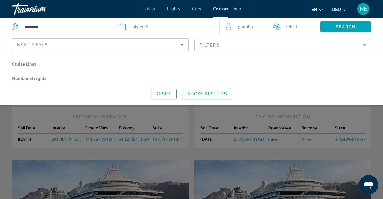
click at [16, 77] on p "Number of nights" at bounding box center [191, 78] width 359 height 8
click at [42, 79] on p "Number of nights" at bounding box center [191, 78] width 359 height 8
drag, startPoint x: 30, startPoint y: 80, endPoint x: 38, endPoint y: 80, distance: 8.7
click at [30, 81] on p "Number of nights" at bounding box center [191, 78] width 359 height 8
click at [161, 96] on span "Reset" at bounding box center [164, 94] width 16 height 5
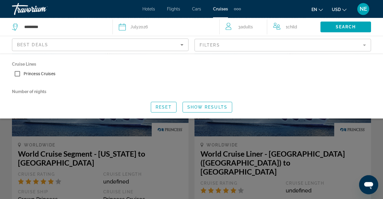
scroll to position [0, 0]
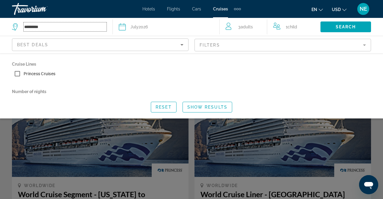
click at [32, 25] on input "*********" at bounding box center [65, 26] width 83 height 9
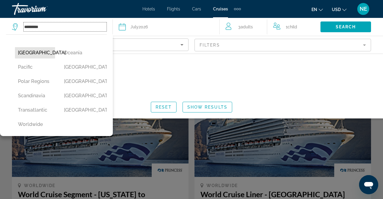
scroll to position [205, 0]
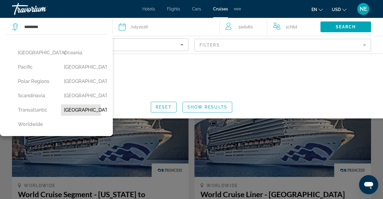
click at [83, 105] on button "[GEOGRAPHIC_DATA]" at bounding box center [81, 110] width 40 height 11
type input "**********"
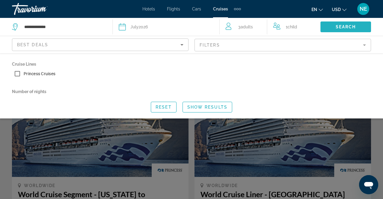
click at [337, 27] on span "Search" at bounding box center [346, 27] width 20 height 5
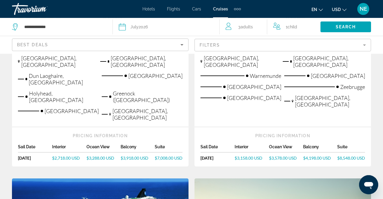
scroll to position [218, 0]
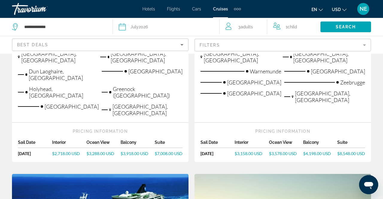
click at [138, 151] on span "$3,918.00 USD" at bounding box center [135, 153] width 28 height 5
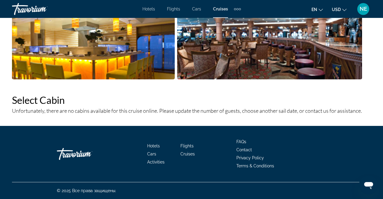
scroll to position [719, 0]
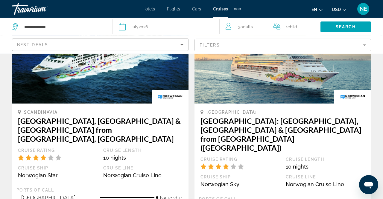
scroll to position [435, 0]
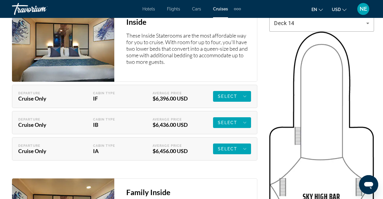
scroll to position [1120, 0]
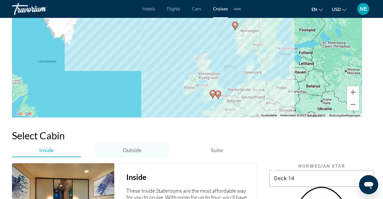
click at [137, 147] on span "Outside" at bounding box center [132, 150] width 19 height 7
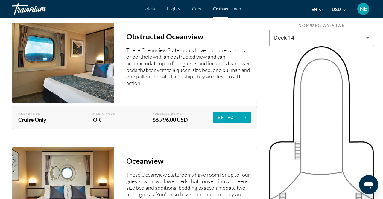
scroll to position [1275, 0]
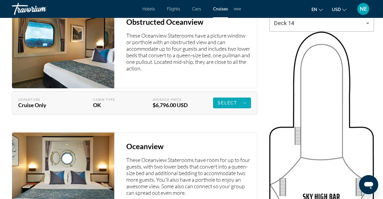
click at [230, 100] on div "Select" at bounding box center [232, 103] width 28 height 7
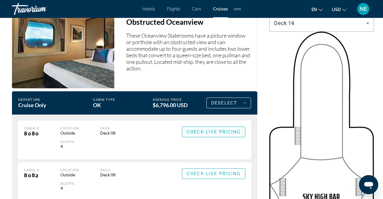
click at [217, 130] on span "Check Live Pricing" at bounding box center [214, 132] width 54 height 5
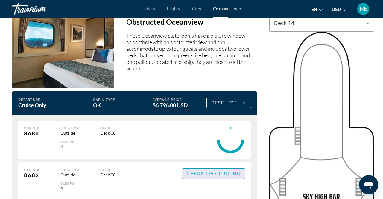
click at [223, 172] on span "Check Live Pricing" at bounding box center [214, 174] width 54 height 5
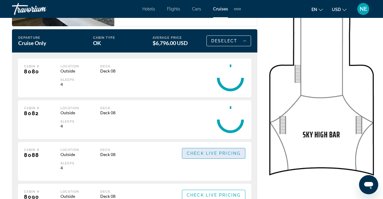
click at [221, 151] on span "Check Live Pricing" at bounding box center [214, 153] width 54 height 5
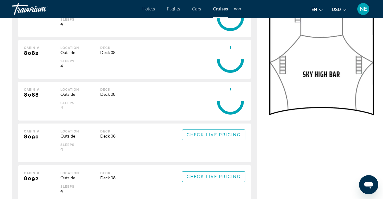
scroll to position [1400, 0]
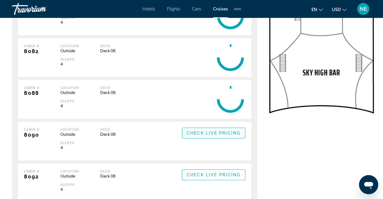
click at [217, 116] on div "Cabin # 8088 Location Outside Sleeps 4 Deck Deck 08 Check Live Pricing Retail P…" at bounding box center [134, 99] width 233 height 39
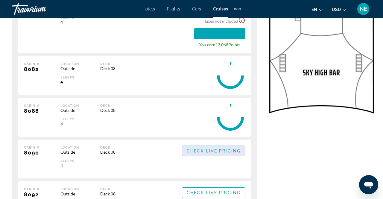
click at [220, 149] on span "Check Live Pricing" at bounding box center [214, 151] width 54 height 5
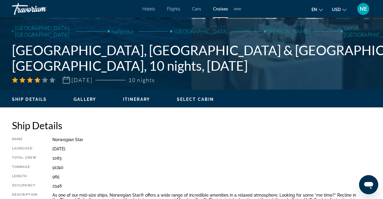
scroll to position [187, 0]
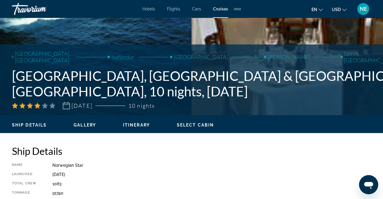
drag, startPoint x: 52, startPoint y: 165, endPoint x: 71, endPoint y: 166, distance: 19.8
copy div "Norwegian Star"
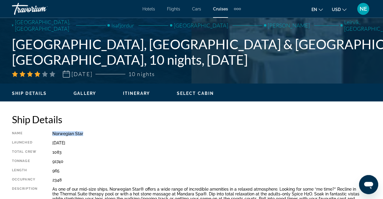
scroll to position [218, 0]
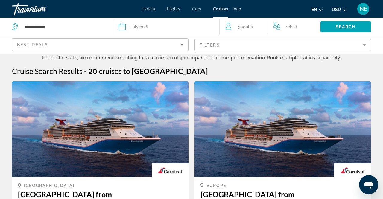
click at [136, 31] on div "[DATE]" at bounding box center [138, 27] width 17 height 8
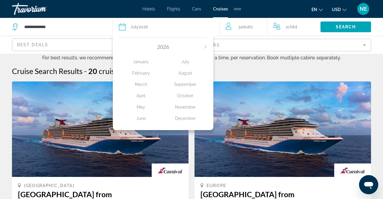
click at [136, 31] on div "[DATE]" at bounding box center [138, 27] width 17 height 8
click at [273, 115] on img "Main content" at bounding box center [282, 130] width 176 height 96
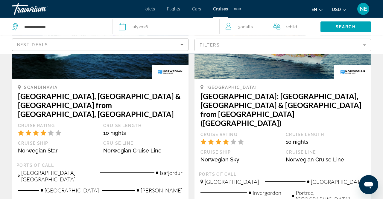
scroll to position [435, 0]
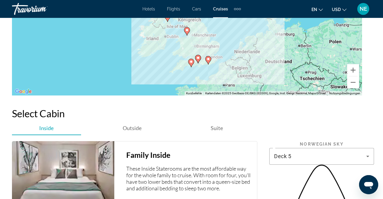
scroll to position [1026, 0]
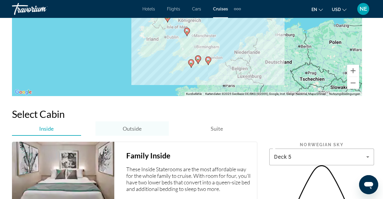
click at [154, 122] on div "Outside" at bounding box center [132, 129] width 74 height 14
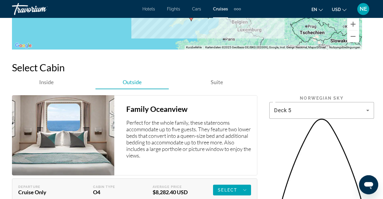
scroll to position [1120, 0]
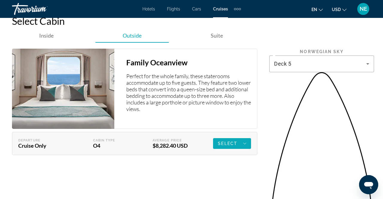
click at [236, 137] on span "Main content" at bounding box center [232, 144] width 38 height 14
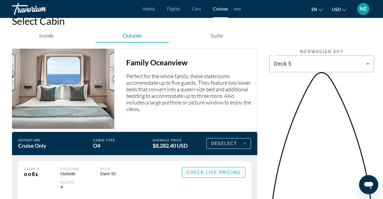
click at [202, 170] on span "Check Live Pricing" at bounding box center [214, 172] width 54 height 5
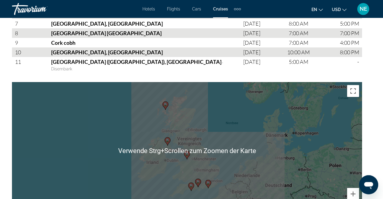
scroll to position [902, 0]
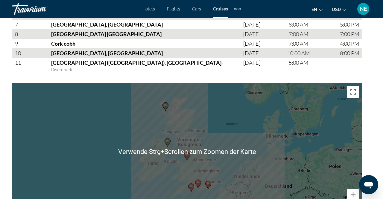
click at [249, 99] on div "Um den Modus zum Ziehen mit der Tastatur zu aktivieren, drückst du Alt + Eingab…" at bounding box center [187, 152] width 350 height 138
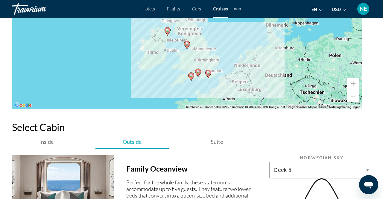
scroll to position [995, 0]
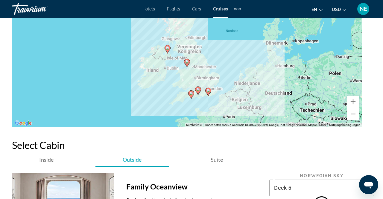
click at [149, 10] on span "Hotels" at bounding box center [148, 9] width 13 height 5
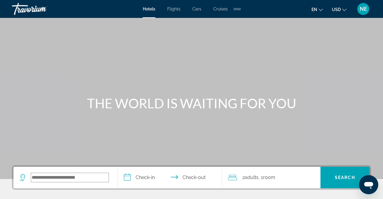
click at [43, 178] on input "Search widget" at bounding box center [69, 177] width 77 height 9
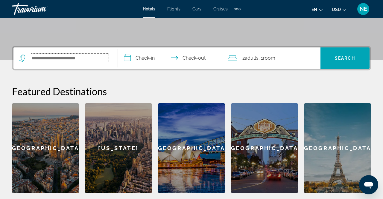
scroll to position [108, 0]
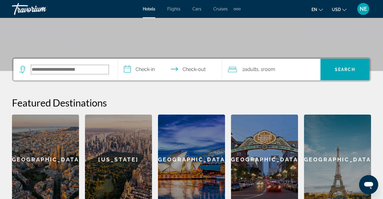
click at [43, 68] on input "Search widget" at bounding box center [69, 69] width 77 height 9
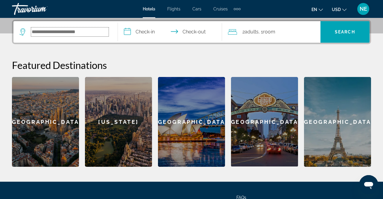
scroll to position [146, 0]
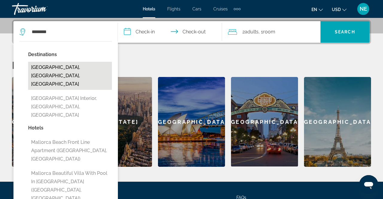
click at [69, 74] on button "[GEOGRAPHIC_DATA], [GEOGRAPHIC_DATA], [GEOGRAPHIC_DATA]" at bounding box center [70, 76] width 84 height 28
type input "**********"
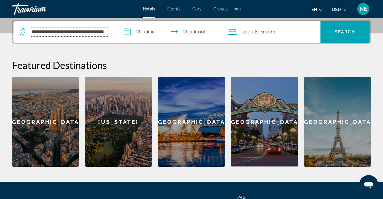
scroll to position [0, 8]
click at [152, 30] on input "**********" at bounding box center [171, 32] width 106 height 23
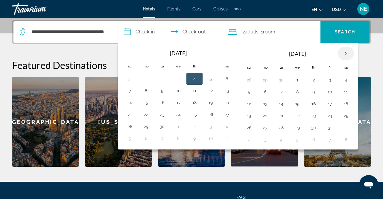
click at [341, 49] on th "Next month" at bounding box center [346, 53] width 16 height 13
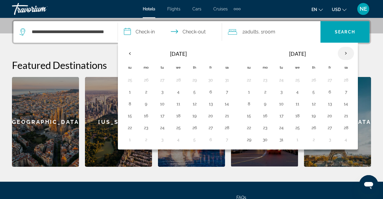
click at [341, 49] on th "Next month" at bounding box center [346, 53] width 16 height 13
click at [309, 102] on button "16" at bounding box center [314, 104] width 10 height 8
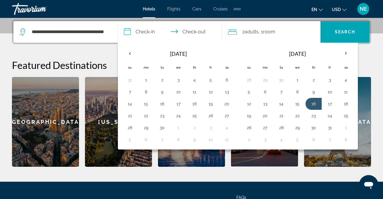
click at [252, 32] on span "Adults" at bounding box center [252, 32] width 14 height 6
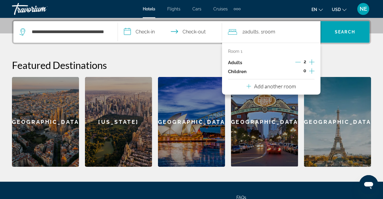
click at [242, 32] on div "2 Adult Adults , 1 Room rooms" at bounding box center [274, 32] width 92 height 8
click at [312, 71] on icon "Increment children" at bounding box center [311, 71] width 5 height 7
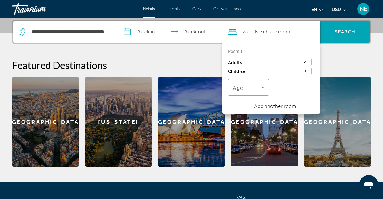
click at [312, 71] on icon "Increment children" at bounding box center [311, 71] width 5 height 7
click at [305, 89] on icon "Travelers: 2 adults, 2 children" at bounding box center [307, 87] width 7 height 7
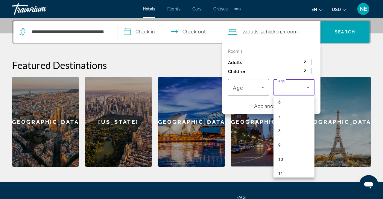
scroll to position [181, 0]
click at [282, 98] on span "12" at bounding box center [280, 96] width 5 height 7
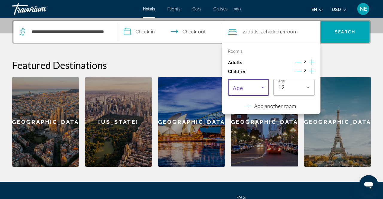
click at [255, 86] on span "Travelers: 2 adults, 2 children" at bounding box center [247, 87] width 28 height 7
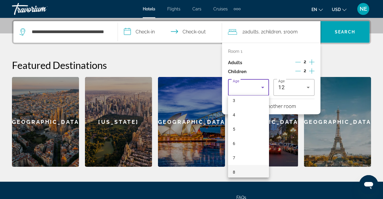
scroll to position [79, 0]
click at [234, 116] on mat-option "6" at bounding box center [248, 112] width 41 height 14
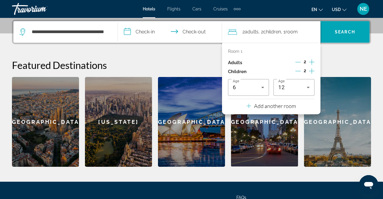
click at [146, 35] on input "**********" at bounding box center [171, 32] width 106 height 23
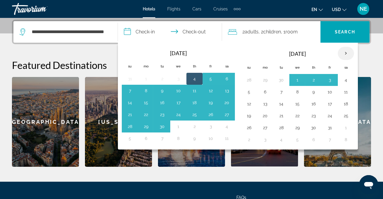
click at [341, 55] on th "Next month" at bounding box center [346, 53] width 16 height 13
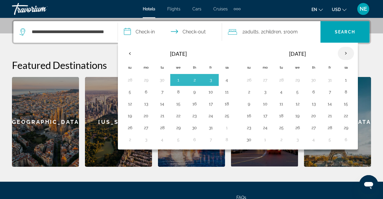
click at [341, 54] on th "Next month" at bounding box center [346, 53] width 16 height 13
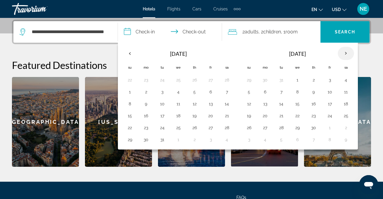
click at [341, 54] on th "Next month" at bounding box center [346, 53] width 16 height 13
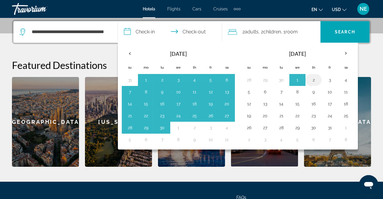
click at [309, 80] on button "2" at bounding box center [314, 80] width 10 height 8
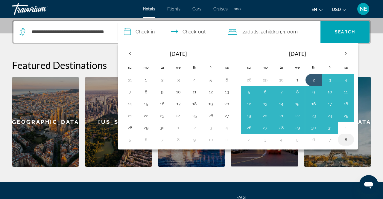
click at [344, 137] on button "8" at bounding box center [346, 140] width 10 height 8
type input "**********"
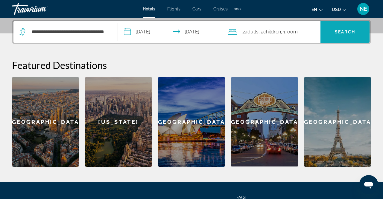
click at [357, 36] on span "Search widget" at bounding box center [344, 32] width 49 height 14
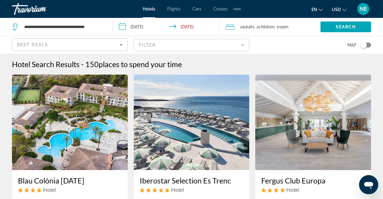
click at [186, 49] on mat-form-field "Filter" at bounding box center [192, 45] width 116 height 13
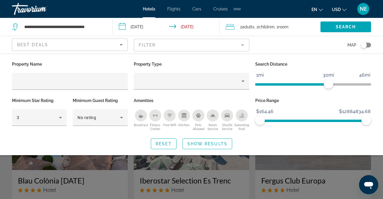
click at [187, 26] on input "**********" at bounding box center [167, 28] width 109 height 20
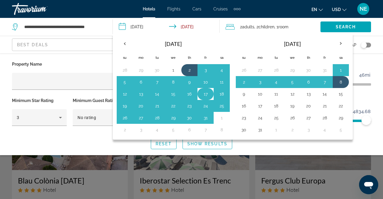
drag, startPoint x: 335, startPoint y: 83, endPoint x: 199, endPoint y: 93, distance: 135.8
click at [200, 98] on div "[DATE] Su Mo Tu We Th Fr Sa 28 29 30 1 2 3 4 5 6 7 8 9 10 11 12 13 14 15 16 17 …" at bounding box center [233, 86] width 240 height 107
click at [200, 89] on td "17" at bounding box center [205, 94] width 16 height 12
click at [186, 71] on button "2" at bounding box center [190, 70] width 10 height 8
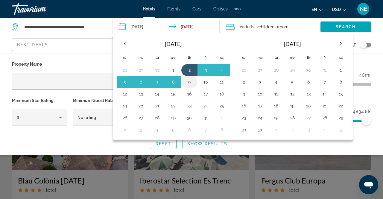
click at [186, 84] on button "9" at bounding box center [190, 82] width 10 height 8
type input "**********"
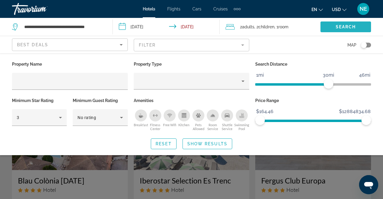
click at [351, 29] on span "Search" at bounding box center [346, 27] width 20 height 5
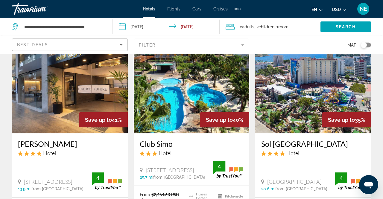
scroll to position [218, 0]
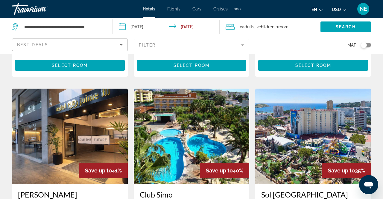
click at [193, 43] on mat-form-field "Filter" at bounding box center [192, 45] width 116 height 13
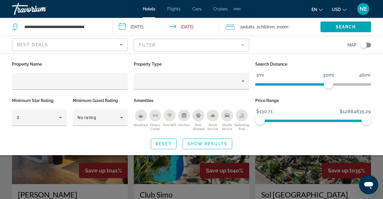
click at [121, 193] on div "Search widget" at bounding box center [191, 145] width 383 height 110
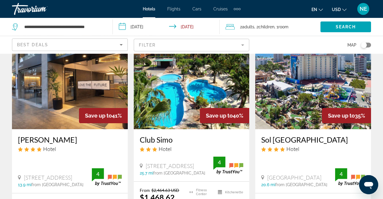
scroll to position [342, 0]
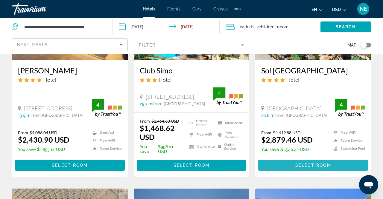
click at [322, 168] on span "Select Room" at bounding box center [313, 165] width 36 height 5
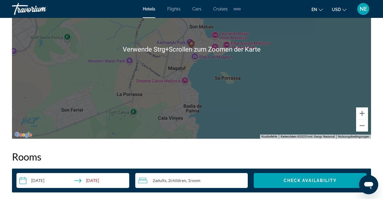
scroll to position [840, 0]
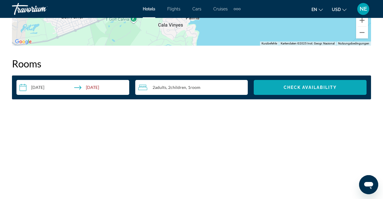
click at [319, 87] on span "Check Availability" at bounding box center [310, 87] width 53 height 5
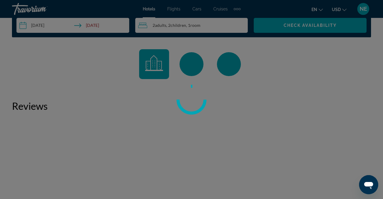
scroll to position [871, 0]
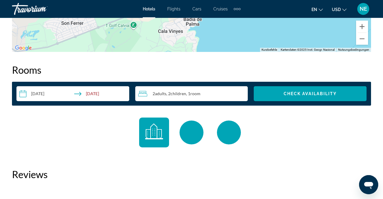
scroll to position [834, 0]
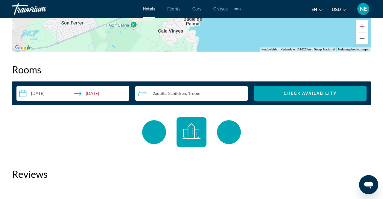
click at [96, 94] on input "**********" at bounding box center [73, 94] width 115 height 17
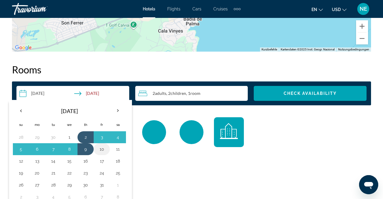
click at [101, 151] on button "10" at bounding box center [102, 149] width 10 height 8
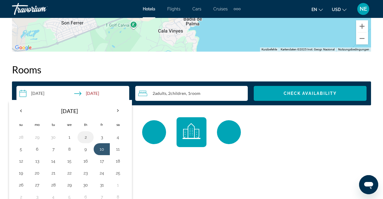
click at [83, 137] on button "2" at bounding box center [86, 137] width 10 height 8
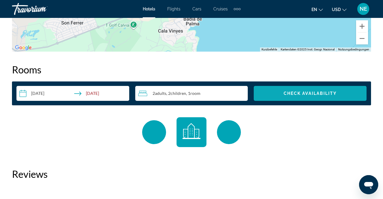
click at [301, 95] on span "Check Availability" at bounding box center [310, 93] width 53 height 5
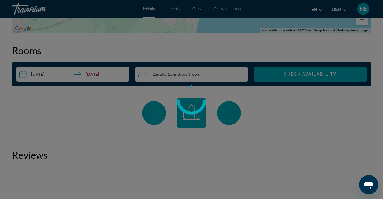
scroll to position [865, 0]
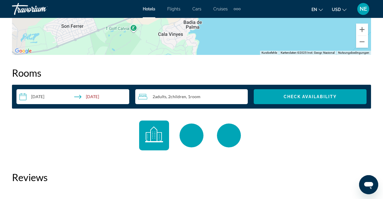
scroll to position [830, 0]
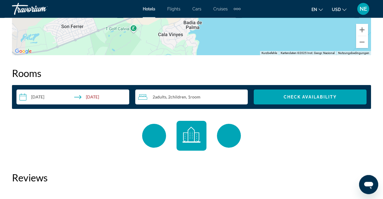
click at [87, 96] on input "**********" at bounding box center [73, 98] width 115 height 17
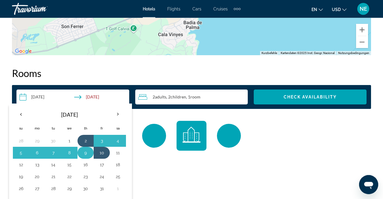
click at [90, 154] on td "9" at bounding box center [85, 153] width 16 height 12
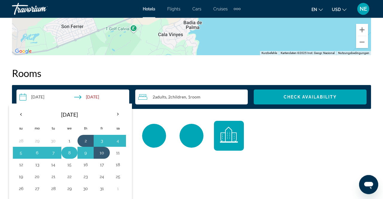
click at [68, 152] on button "8" at bounding box center [70, 153] width 10 height 8
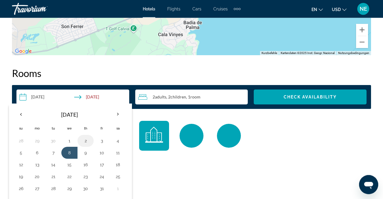
click at [88, 140] on button "2" at bounding box center [86, 141] width 10 height 8
type input "**********"
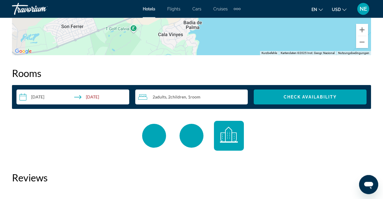
click at [92, 94] on input "**********" at bounding box center [73, 98] width 115 height 17
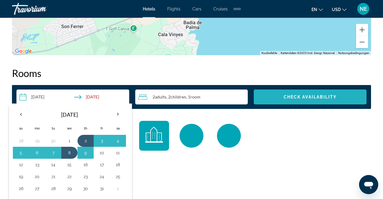
click at [311, 96] on span "Check Availability" at bounding box center [310, 97] width 53 height 5
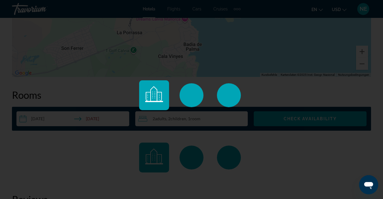
scroll to position [799, 0]
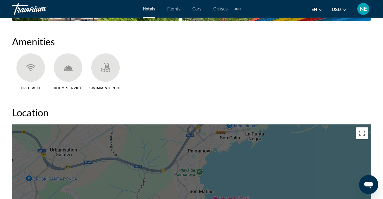
scroll to position [457, 0]
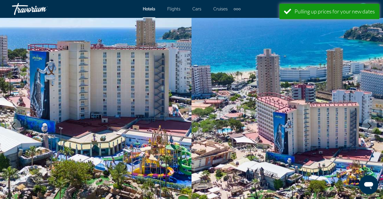
scroll to position [124, 0]
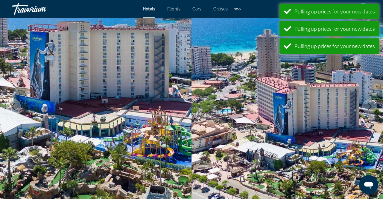
scroll to position [93, 0]
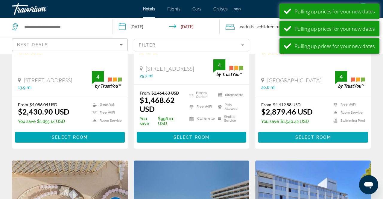
scroll to position [373, 0]
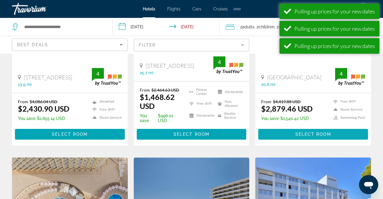
click at [308, 132] on span "Select Room" at bounding box center [313, 134] width 36 height 5
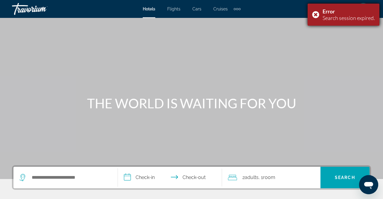
click at [317, 15] on div "Error Search session expired." at bounding box center [343, 15] width 72 height 22
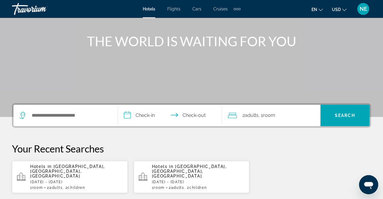
click at [44, 109] on div "Search widget" at bounding box center [65, 116] width 92 height 22
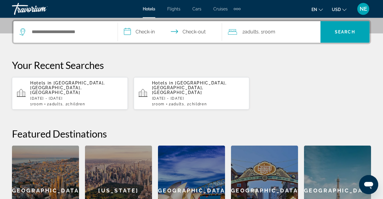
scroll to position [146, 0]
click at [43, 29] on input "Search widget" at bounding box center [69, 32] width 77 height 9
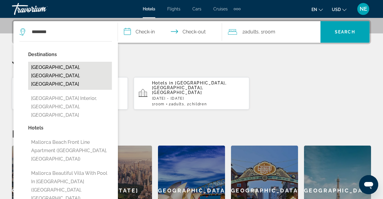
click at [66, 71] on button "[GEOGRAPHIC_DATA], [GEOGRAPHIC_DATA], [GEOGRAPHIC_DATA]" at bounding box center [70, 76] width 84 height 28
type input "**********"
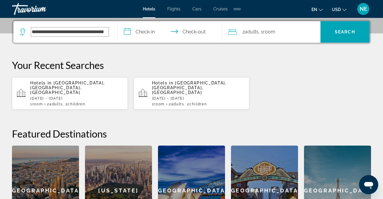
scroll to position [0, 8]
click at [134, 29] on input "**********" at bounding box center [171, 32] width 106 height 23
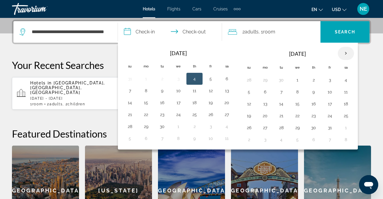
click at [344, 52] on th "Next month" at bounding box center [346, 53] width 16 height 13
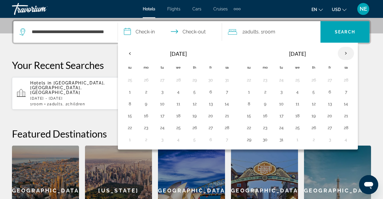
click at [344, 52] on th "Next month" at bounding box center [346, 53] width 16 height 13
click at [310, 79] on button "2" at bounding box center [314, 80] width 10 height 8
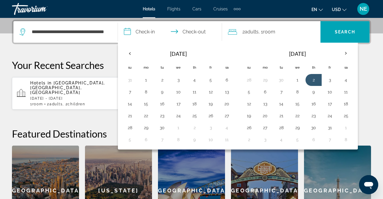
click at [198, 32] on input "**********" at bounding box center [171, 32] width 106 height 23
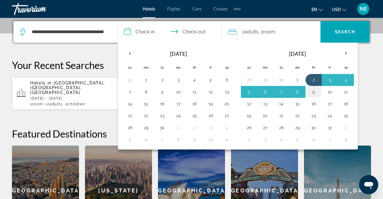
click at [310, 89] on button "9" at bounding box center [314, 92] width 10 height 8
type input "**********"
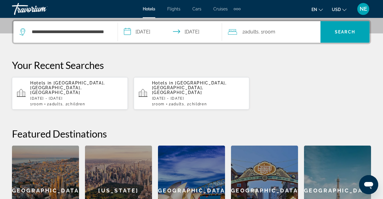
click at [241, 31] on div "2 Adult Adults , 1 Room rooms" at bounding box center [274, 32] width 92 height 8
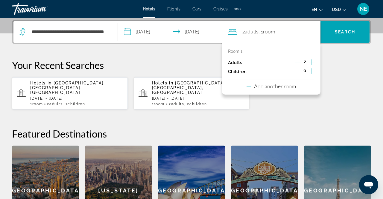
click at [310, 70] on icon "Increment children" at bounding box center [311, 71] width 5 height 7
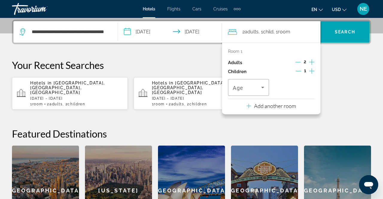
click at [310, 70] on icon "Increment children" at bounding box center [311, 71] width 5 height 7
click at [267, 88] on div "Age" at bounding box center [248, 87] width 41 height 17
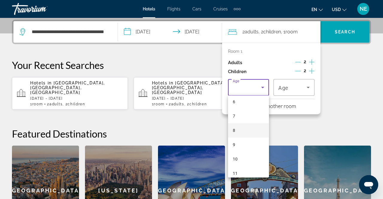
scroll to position [79, 0]
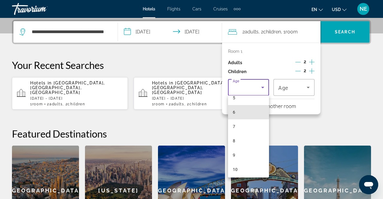
drag, startPoint x: 244, startPoint y: 110, endPoint x: 269, endPoint y: 99, distance: 27.6
click at [244, 110] on mat-option "6" at bounding box center [248, 112] width 41 height 14
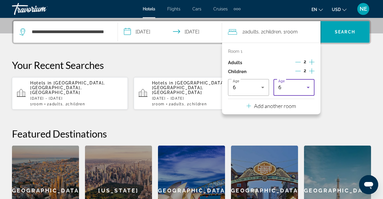
click at [302, 90] on div "6" at bounding box center [292, 87] width 28 height 7
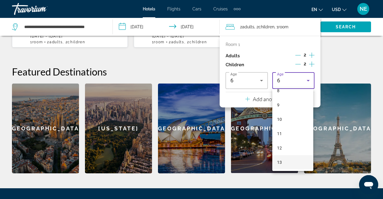
scroll to position [139, 0]
click at [287, 134] on mat-option "12" at bounding box center [292, 132] width 41 height 14
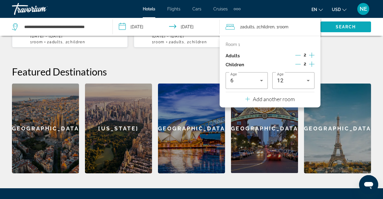
click at [348, 27] on span "Search" at bounding box center [346, 27] width 20 height 5
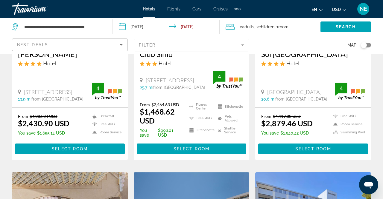
scroll to position [373, 0]
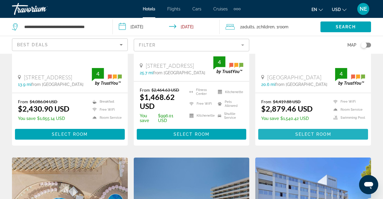
click at [319, 136] on span "Select Room" at bounding box center [313, 134] width 36 height 5
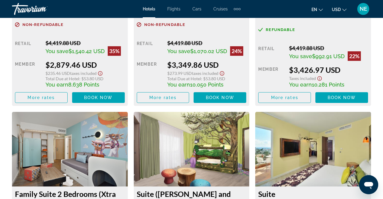
scroll to position [1026, 0]
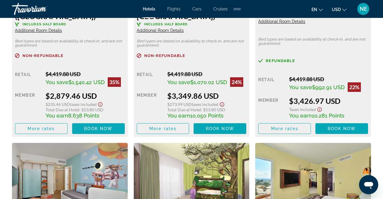
click at [94, 127] on span "Book now" at bounding box center [98, 129] width 28 height 5
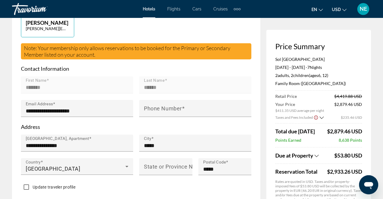
scroll to position [187, 0]
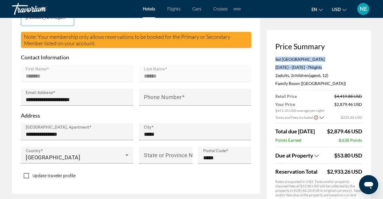
drag, startPoint x: 274, startPoint y: 57, endPoint x: 337, endPoint y: 70, distance: 64.1
click at [341, 70] on div "Price Summary Sol [GEOGRAPHIC_DATA] [DATE] - [DATE] - 7 Night Nights 2 Adult Ad…" at bounding box center [318, 135] width 105 height 211
click at [348, 60] on p "Sol [GEOGRAPHIC_DATA]" at bounding box center [318, 59] width 87 height 5
drag, startPoint x: 275, startPoint y: 60, endPoint x: 330, endPoint y: 61, distance: 54.4
click at [330, 61] on p "Sol [GEOGRAPHIC_DATA]" at bounding box center [318, 59] width 87 height 5
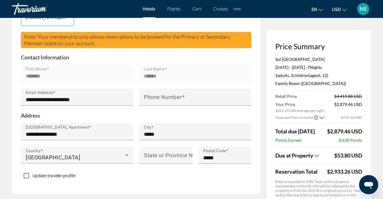
copy p "Sol [GEOGRAPHIC_DATA]"
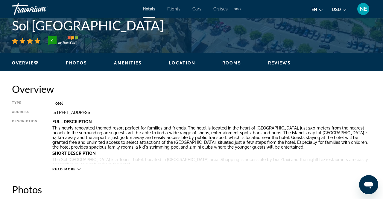
scroll to position [124, 0]
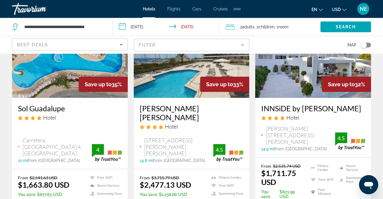
scroll to position [591, 0]
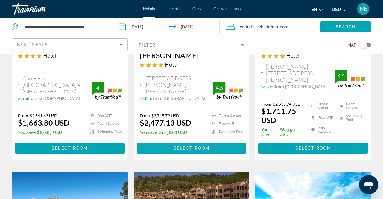
click at [170, 151] on span "Main content" at bounding box center [192, 148] width 110 height 14
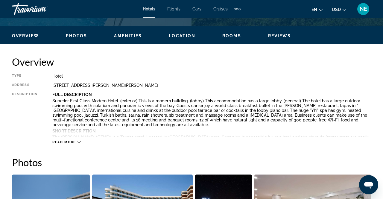
scroll to position [187, 0]
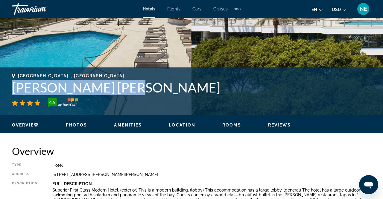
drag, startPoint x: 12, startPoint y: 92, endPoint x: 130, endPoint y: 96, distance: 117.9
click at [148, 97] on div "[GEOGRAPHIC_DATA], , [GEOGRAPHIC_DATA] [PERSON_NAME][GEOGRAPHIC_DATA][PERSON_NA…" at bounding box center [191, 91] width 359 height 34
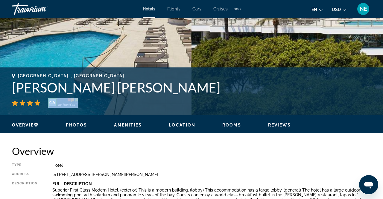
copy div "4.5"
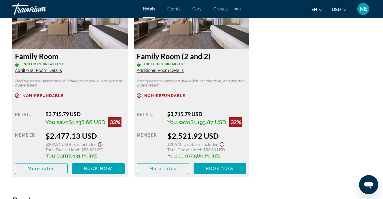
scroll to position [995, 0]
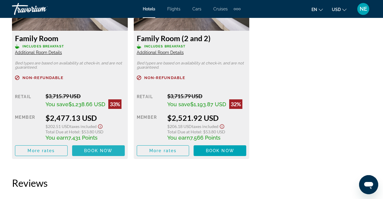
click at [110, 151] on span "Book now" at bounding box center [98, 151] width 28 height 5
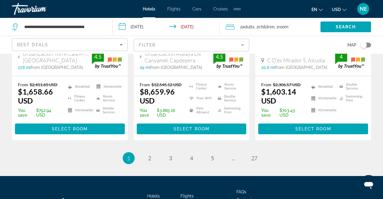
scroll to position [871, 0]
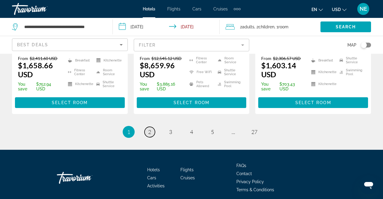
click at [149, 131] on span "2" at bounding box center [149, 132] width 3 height 7
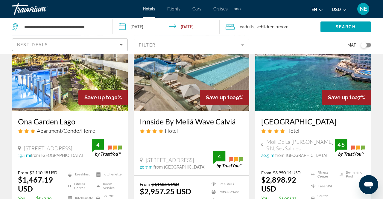
scroll to position [93, 0]
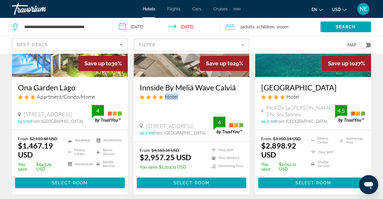
drag, startPoint x: 138, startPoint y: 86, endPoint x: 238, endPoint y: 95, distance: 100.6
click at [238, 95] on div "Innside By Meliá Wave Calviá Hotel [STREET_ADDRESS] 20.7 mi from [GEOGRAPHIC_DA…" at bounding box center [192, 109] width 116 height 65
copy span "Hotel"
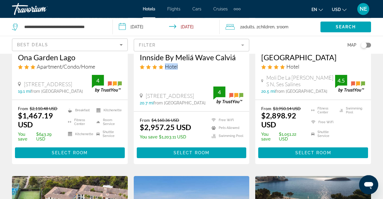
scroll to position [124, 0]
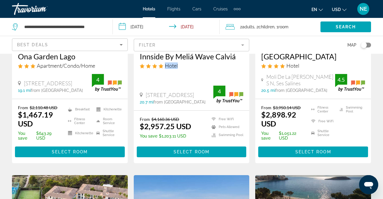
drag, startPoint x: 260, startPoint y: 58, endPoint x: 334, endPoint y: 61, distance: 73.9
click at [343, 58] on div "[GEOGRAPHIC_DATA] Hotel [GEOGRAPHIC_DATA][PERSON_NAME], [GEOGRAPHIC_DATA] 20.5 …" at bounding box center [313, 72] width 116 height 53
copy h3 "[GEOGRAPHIC_DATA]"
click at [293, 156] on span "Main content" at bounding box center [313, 152] width 110 height 14
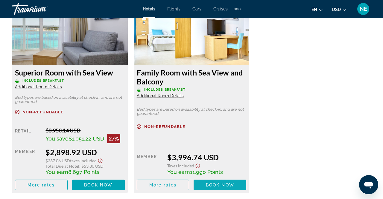
scroll to position [995, 0]
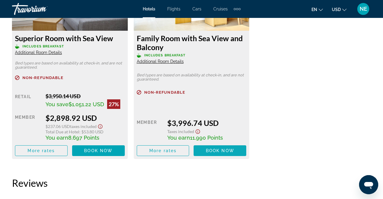
click at [112, 153] on span "Book now" at bounding box center [98, 151] width 28 height 5
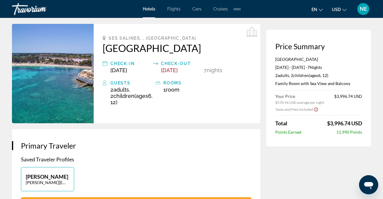
scroll to position [31, 0]
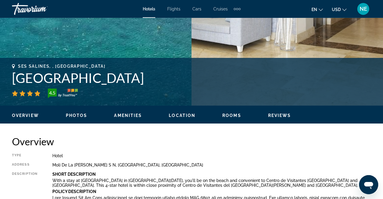
scroll to position [218, 0]
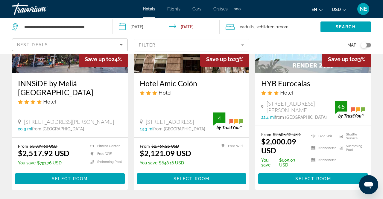
scroll to position [560, 0]
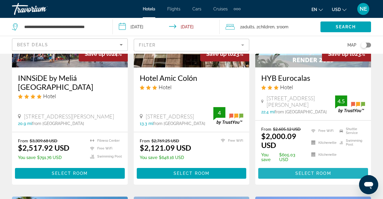
click at [329, 176] on span "Select Room" at bounding box center [313, 173] width 36 height 5
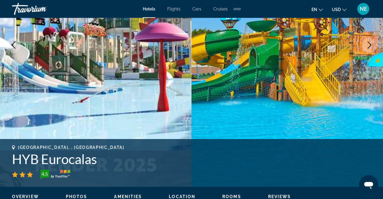
scroll to position [124, 0]
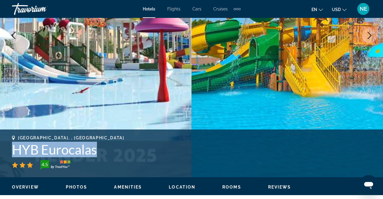
drag, startPoint x: 10, startPoint y: 148, endPoint x: 117, endPoint y: 159, distance: 107.3
click at [117, 159] on div "[GEOGRAPHIC_DATA], , [GEOGRAPHIC_DATA] HYB Eurocalas 4.5 Address [STREET_ADDRES…" at bounding box center [191, 154] width 383 height 36
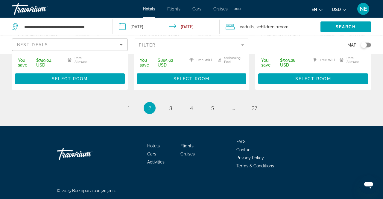
scroll to position [907, 0]
click at [158, 49] on mat-form-field "Filter" at bounding box center [192, 45] width 116 height 13
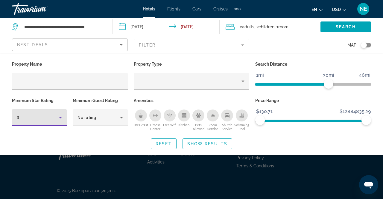
click at [55, 115] on div "3" at bounding box center [38, 117] width 42 height 7
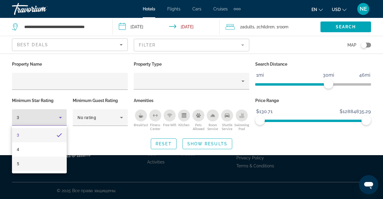
click at [47, 164] on mat-option "5" at bounding box center [39, 164] width 55 height 14
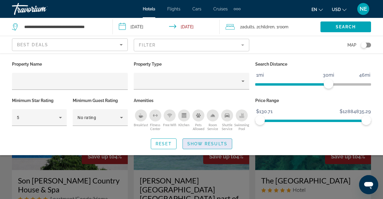
click at [198, 143] on span "Show Results" at bounding box center [207, 144] width 40 height 5
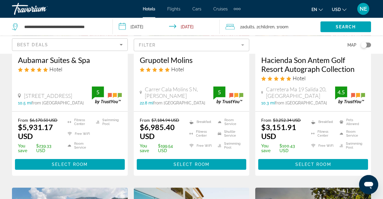
scroll to position [373, 0]
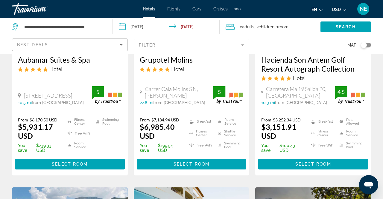
drag, startPoint x: 260, startPoint y: 55, endPoint x: 320, endPoint y: 60, distance: 60.0
click at [356, 65] on div "Hacienda Son Antem Golf Resort Autograph Collection Hotel Carretera Ma 19 Salid…" at bounding box center [313, 80] width 116 height 62
copy h3 "Hacienda Son Antem Golf Resort Autograph Collection"
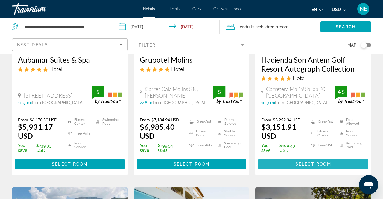
click at [327, 161] on span "Main content" at bounding box center [313, 164] width 110 height 14
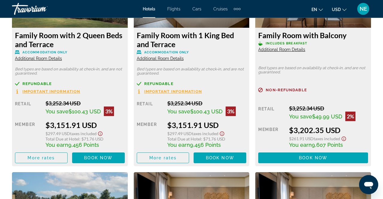
scroll to position [995, 0]
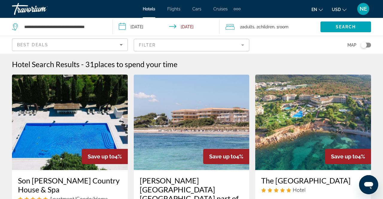
click at [161, 45] on mat-form-field "Filter" at bounding box center [192, 45] width 116 height 13
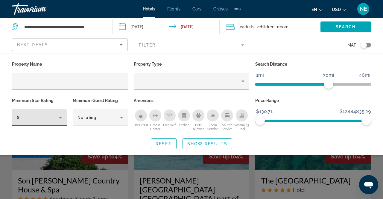
click at [56, 118] on div "5" at bounding box center [38, 117] width 42 height 7
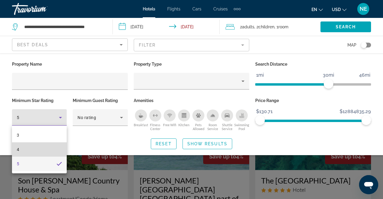
click at [45, 153] on mat-option "4" at bounding box center [39, 150] width 55 height 14
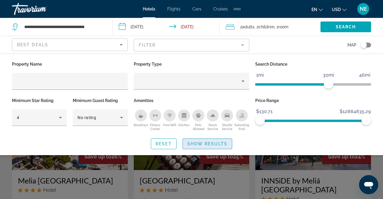
click at [214, 143] on span "Show Results" at bounding box center [207, 144] width 40 height 5
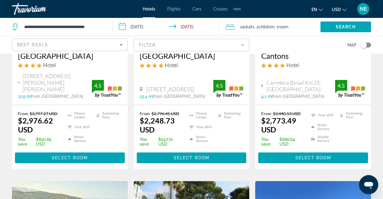
scroll to position [560, 0]
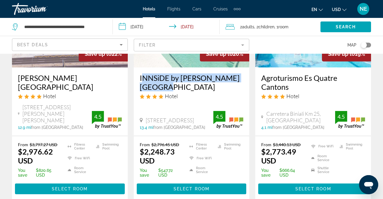
drag, startPoint x: 138, startPoint y: 83, endPoint x: 191, endPoint y: 96, distance: 53.9
click at [191, 96] on div "INNSiDE by [PERSON_NAME][GEOGRAPHIC_DATA] Hotel [GEOGRAPHIC_DATA], [GEOGRAPHIC_…" at bounding box center [192, 102] width 116 height 68
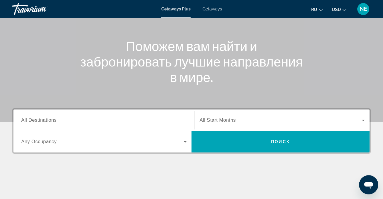
scroll to position [62, 0]
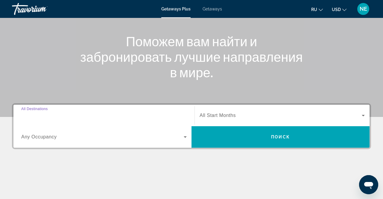
click at [57, 116] on input "Destination All Destinations" at bounding box center [103, 115] width 165 height 7
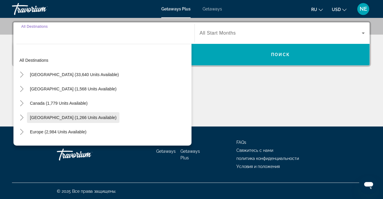
scroll to position [145, 0]
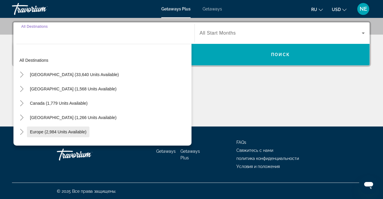
click at [76, 137] on span "Search widget" at bounding box center [58, 132] width 63 height 14
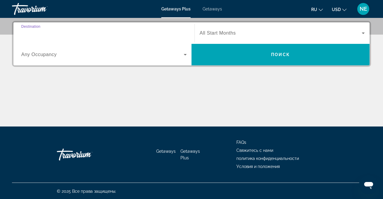
type input "**********"
click at [281, 33] on span "Search widget" at bounding box center [280, 33] width 162 height 7
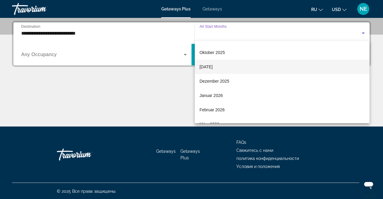
scroll to position [39, 0]
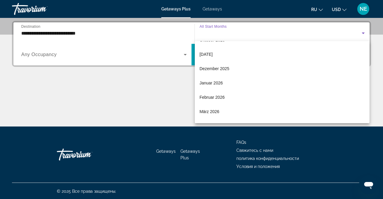
click at [213, 12] on div at bounding box center [191, 99] width 383 height 199
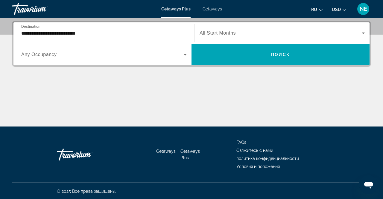
click at [214, 9] on span "Getaways" at bounding box center [211, 9] width 19 height 5
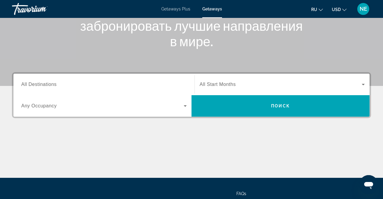
click at [89, 80] on div "Search widget" at bounding box center [103, 84] width 165 height 17
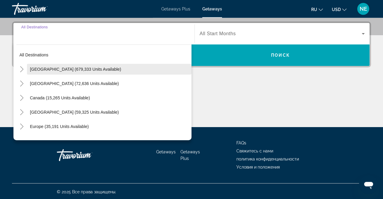
scroll to position [145, 0]
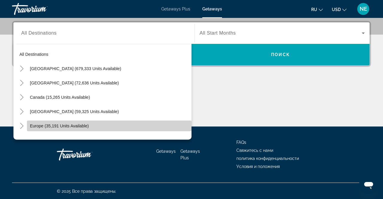
click at [43, 128] on span "Europe (35,191 units available)" at bounding box center [59, 126] width 59 height 5
type input "**********"
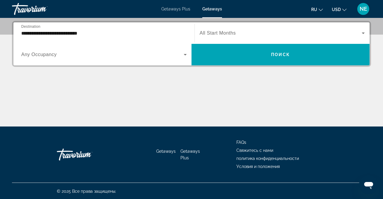
click at [278, 27] on div "Search widget" at bounding box center [281, 33] width 165 height 17
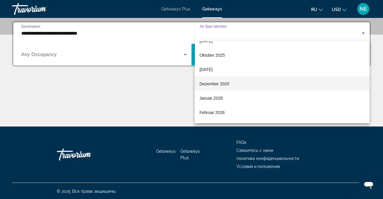
scroll to position [39, 0]
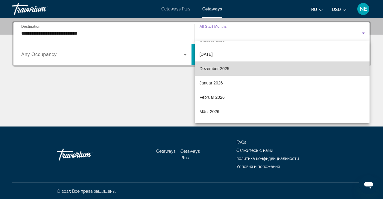
click at [228, 73] on mat-option "Dezember 2025" at bounding box center [282, 69] width 175 height 14
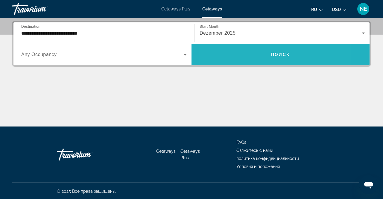
click at [246, 51] on span "Search widget" at bounding box center [280, 55] width 178 height 14
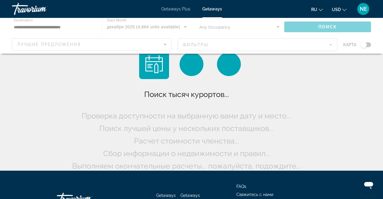
click at [321, 10] on icon "Change language" at bounding box center [321, 10] width 4 height 4
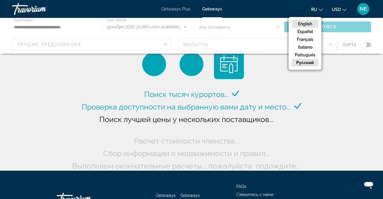
click at [310, 26] on button "English" at bounding box center [305, 24] width 27 height 8
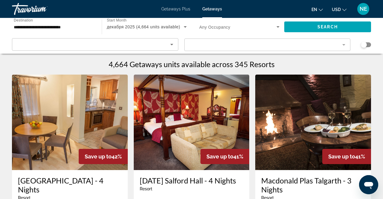
click at [316, 11] on span "en" at bounding box center [314, 9] width 6 height 5
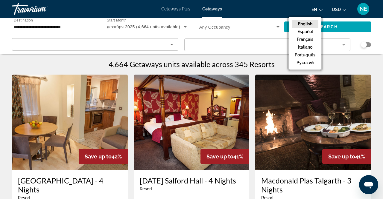
click at [310, 21] on button "English" at bounding box center [305, 24] width 27 height 8
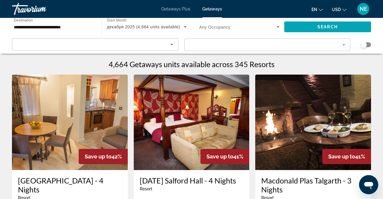
click at [341, 10] on span "USD" at bounding box center [336, 9] width 9 height 5
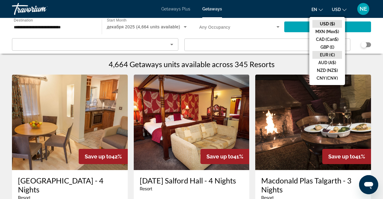
click at [336, 57] on button "EUR (€)" at bounding box center [327, 55] width 30 height 8
